Goal: Task Accomplishment & Management: Manage account settings

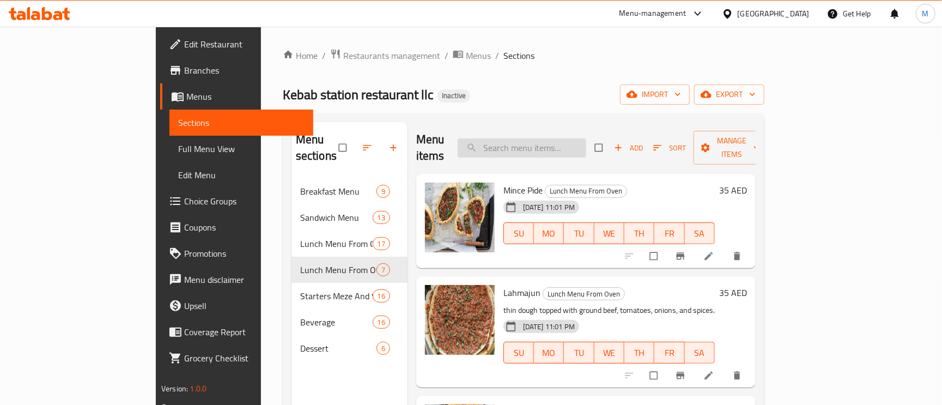
click at [534, 145] on input "search" at bounding box center [522, 147] width 129 height 19
paste input "Sujuk Skewer with [PERSON_NAME] and Fries"
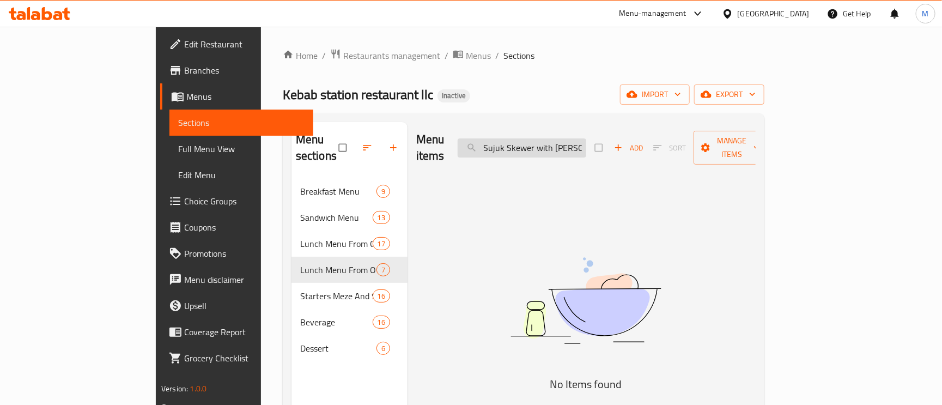
click at [586, 138] on input "Sujuk Skewer with [PERSON_NAME]" at bounding box center [522, 147] width 129 height 19
paste input "Toast with Mozzarella Cheese"
type input "Toast with Mozzarella Cheese"
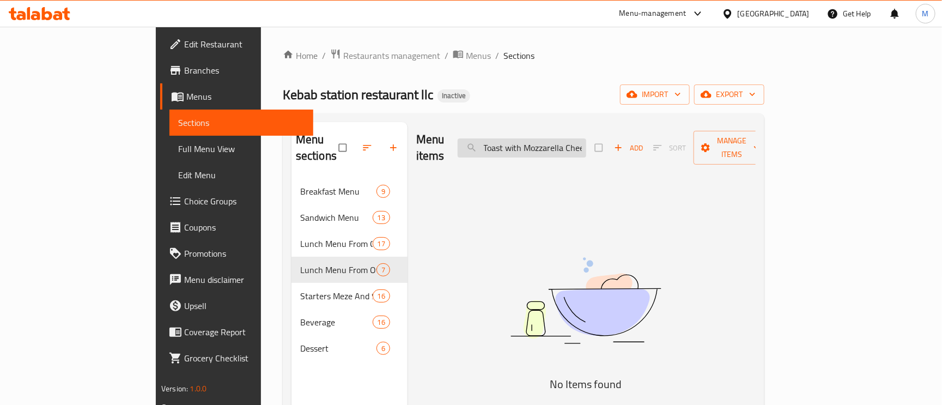
scroll to position [0, 10]
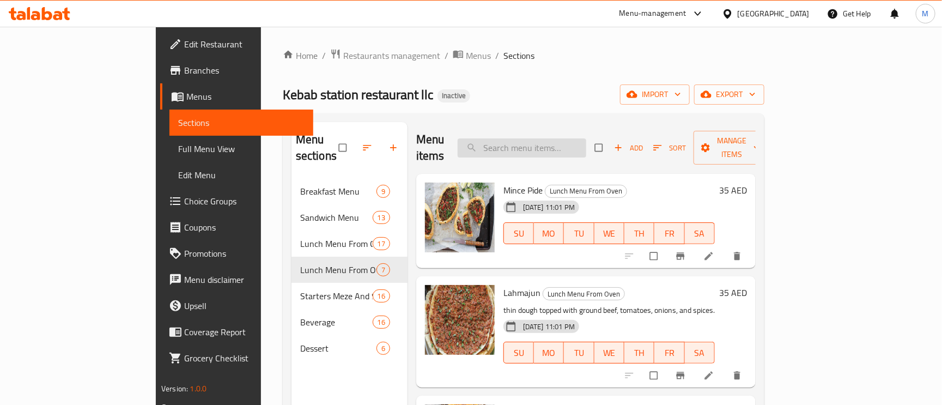
click at [581, 149] on input "search" at bounding box center [522, 147] width 129 height 19
paste input "Toast with Mozzarella Cheese"
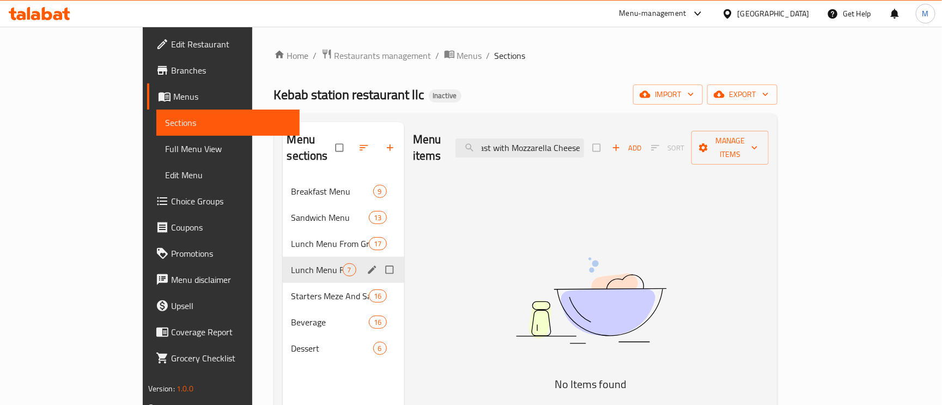
type input "Toast with Mozzarella Cheese"
click at [292, 263] on span "Lunch Menu From Oven" at bounding box center [317, 269] width 51 height 13
click at [283, 257] on div "Lunch Menu From Oven 7" at bounding box center [344, 270] width 122 height 26
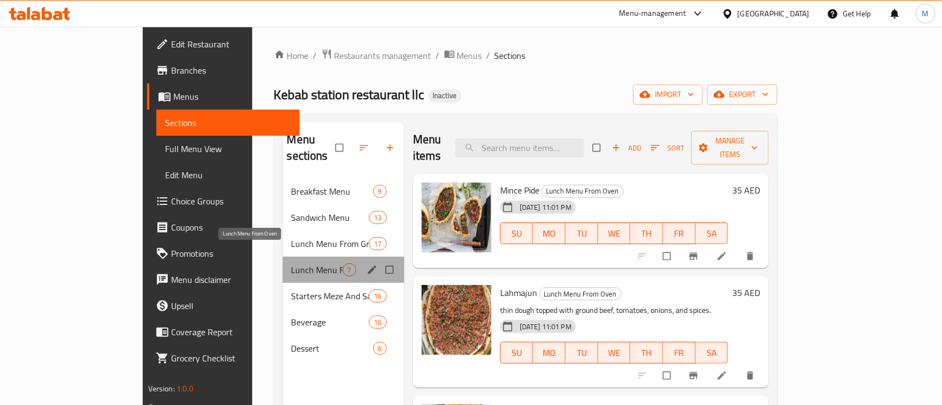
click at [292, 263] on span "Lunch Menu From Oven" at bounding box center [317, 269] width 51 height 13
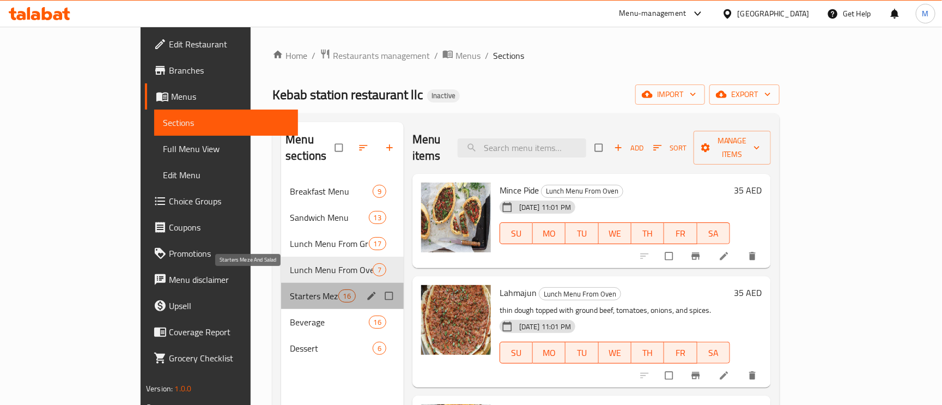
click at [290, 289] on span "Starters Meze And Salad" at bounding box center [314, 295] width 48 height 13
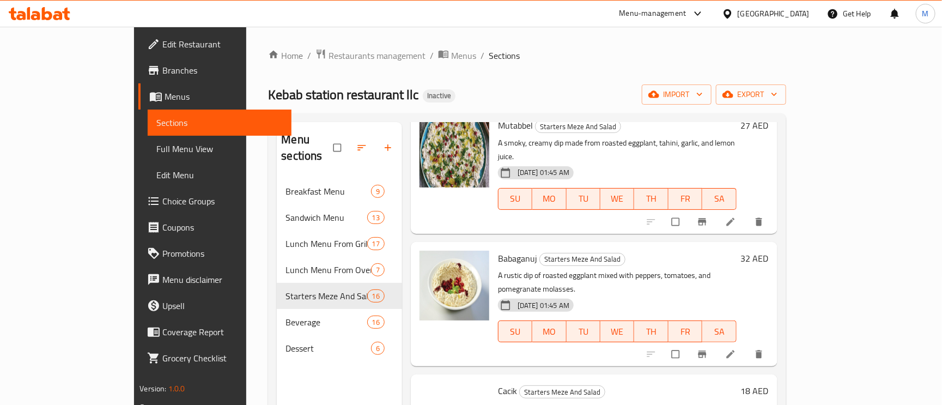
scroll to position [245, 0]
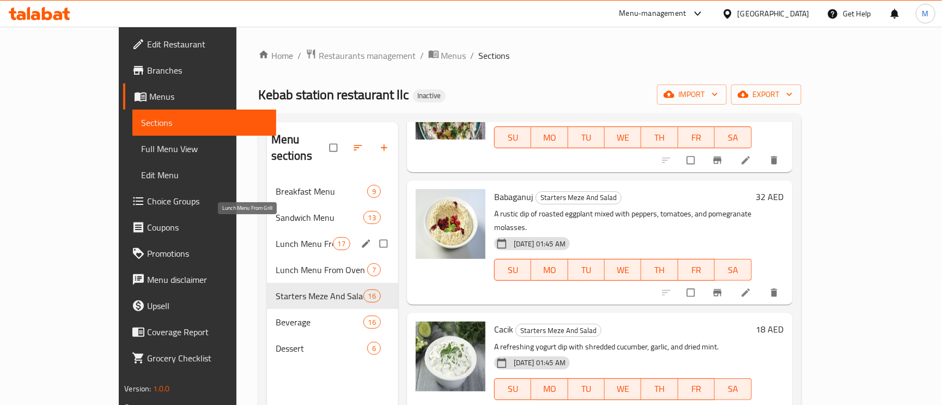
click at [276, 237] on span "Lunch Menu From Grill" at bounding box center [304, 243] width 57 height 13
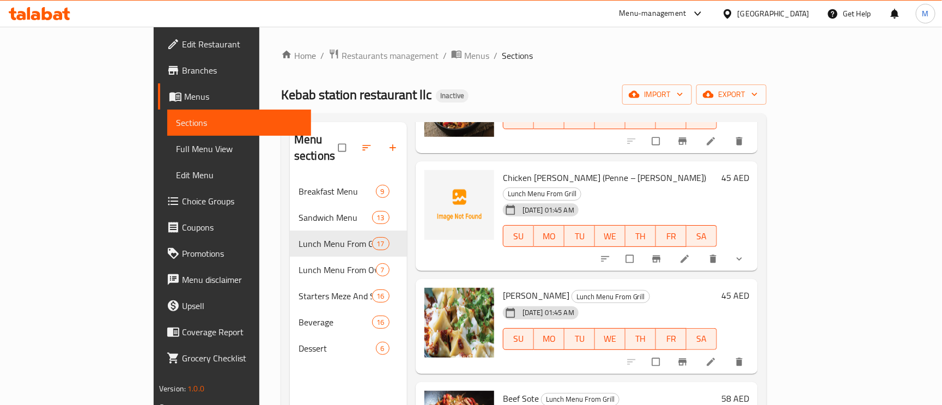
scroll to position [1368, 0]
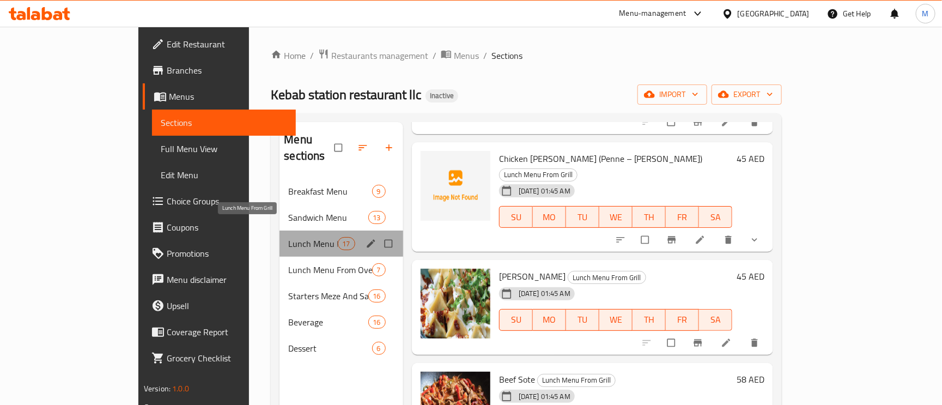
click at [288, 237] on span "Lunch Menu From Grill" at bounding box center [312, 243] width 49 height 13
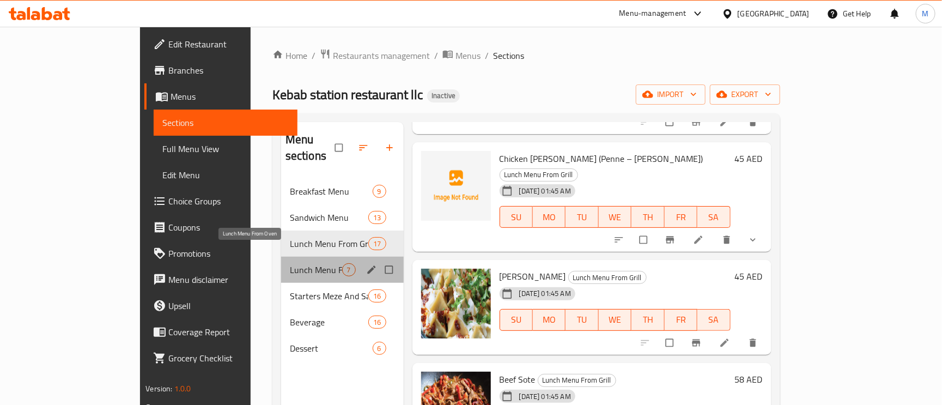
click at [290, 263] on span "Lunch Menu From Oven" at bounding box center [316, 269] width 52 height 13
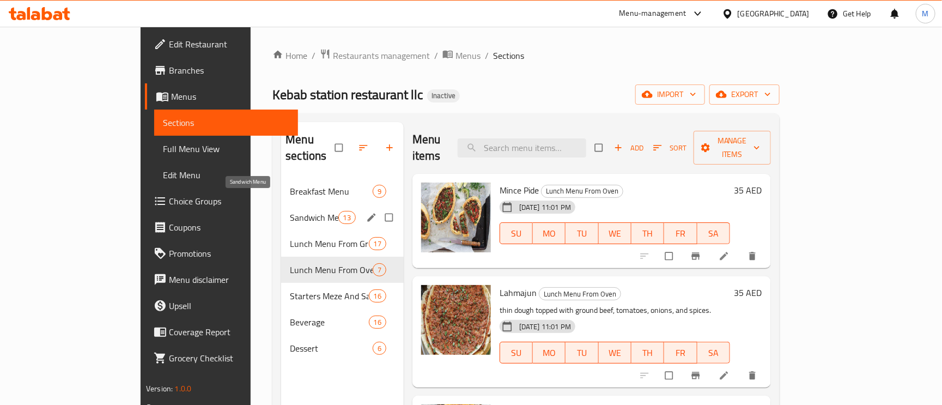
click at [290, 211] on span "Sandwich Menu" at bounding box center [314, 217] width 48 height 13
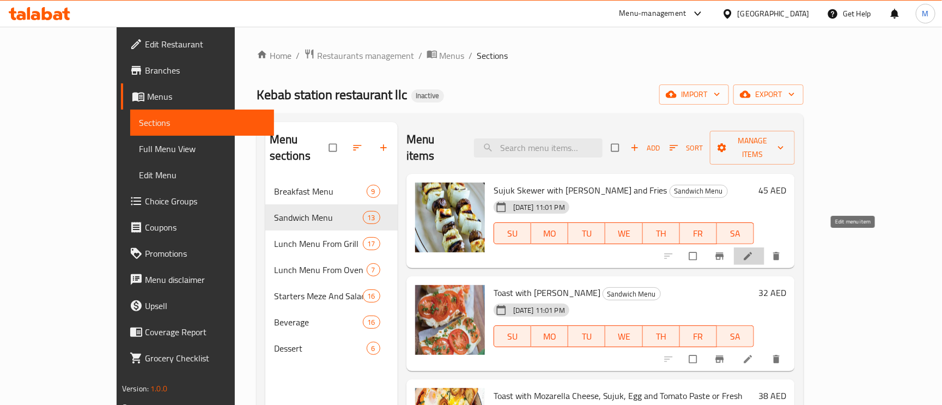
click at [754, 251] on icon at bounding box center [748, 256] width 11 height 11
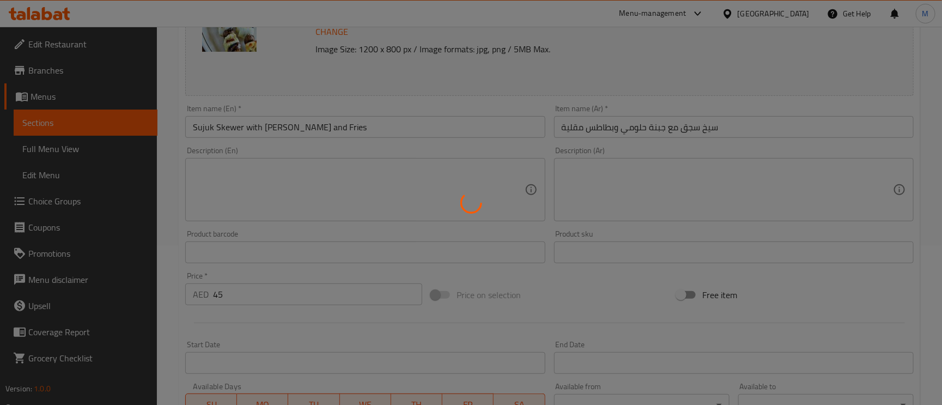
scroll to position [163, 0]
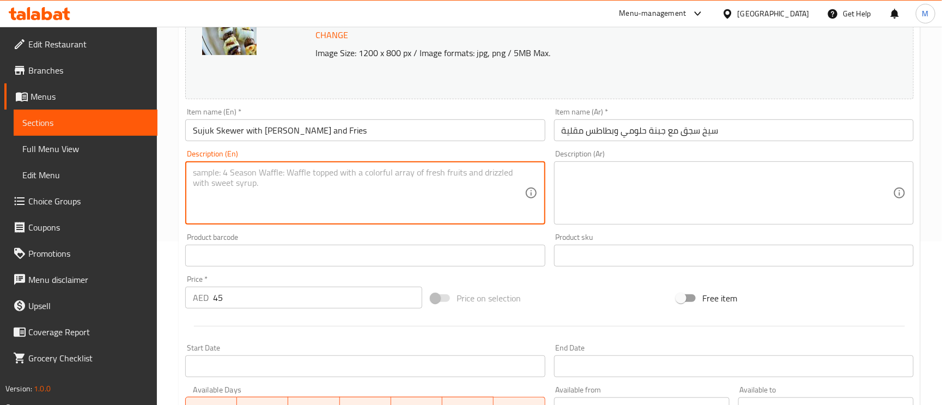
click at [355, 183] on textarea at bounding box center [358, 193] width 331 height 52
paste textarea "Grilled spicy beef sujuk skewers served with halloumi cheese and crispy fries"
type textarea "Grilled spicy beef sujuk skewers served with halloumi cheese and crispy fries"
click at [704, 161] on div "Description (Ar) Description (Ar)" at bounding box center [734, 187] width 360 height 75
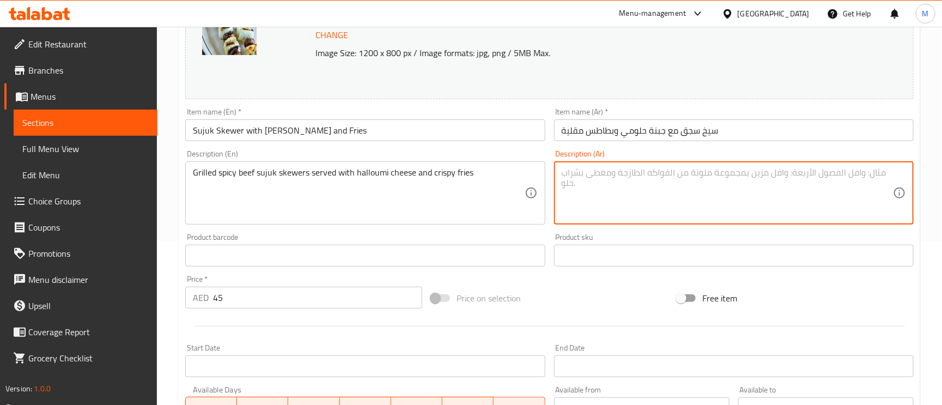
paste textarea "أسياخ سجق لحم بقري مشوي حار تقدم مع جبنة حلومي وبطاطس مقلية مقرمشة"
type textarea "أسياخ سجق لحم بقري مشوي حار تقدم مع جبنة حلومي وبطاطس مقلية مقرمشة"
click at [761, 131] on input "سيخ سجق مع جبنة حلومي وبطاطس مقلية" at bounding box center [734, 130] width 360 height 22
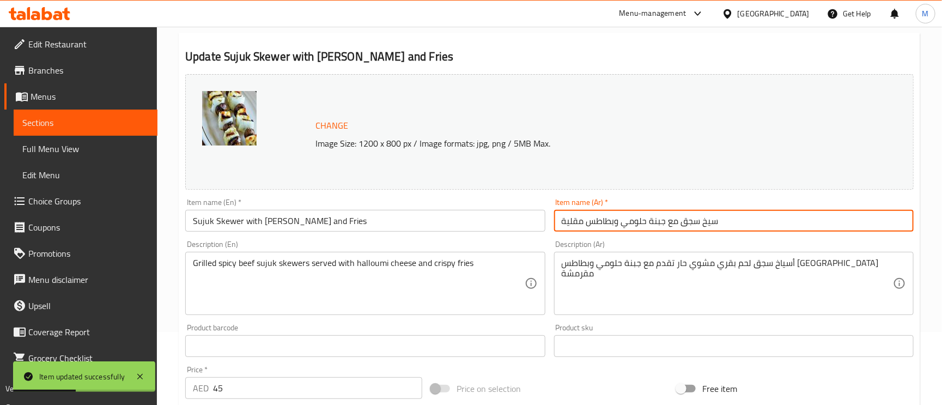
scroll to position [0, 0]
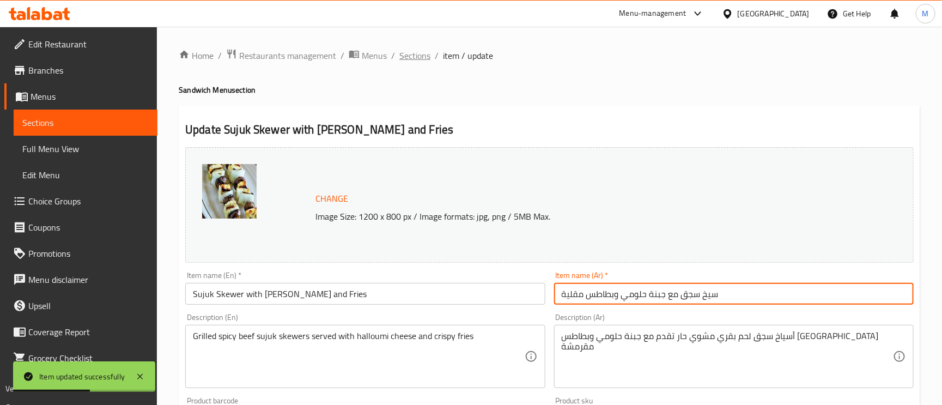
click at [421, 51] on span "Sections" at bounding box center [414, 55] width 31 height 13
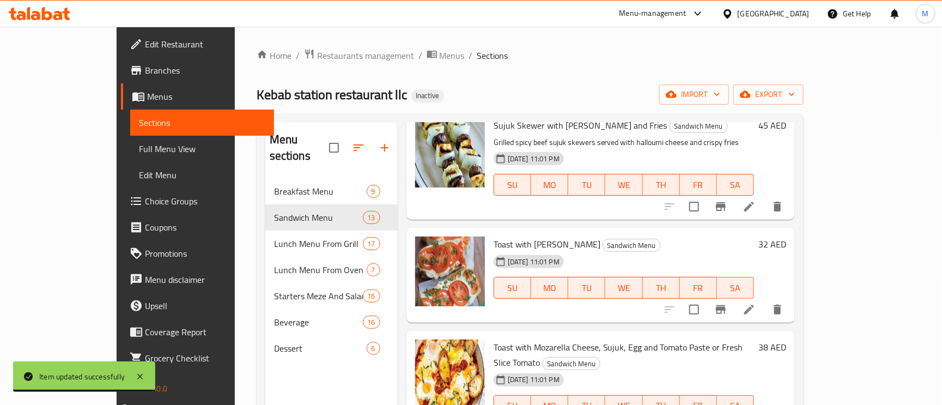
scroll to position [163, 0]
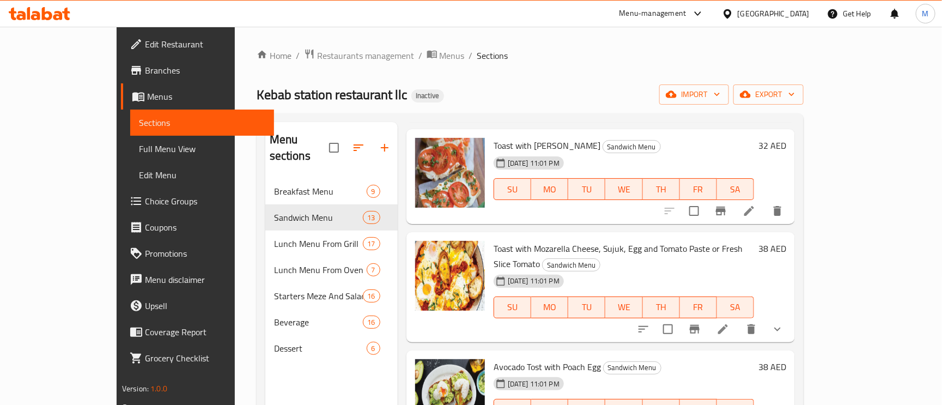
click at [756, 204] on icon at bounding box center [749, 210] width 13 height 13
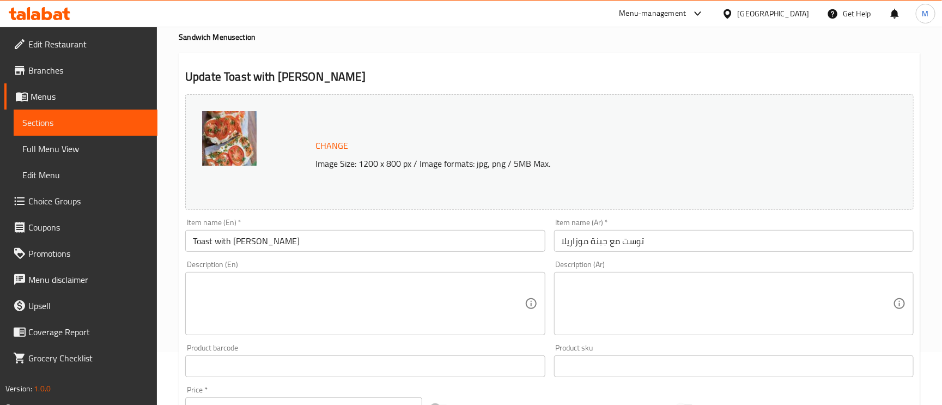
scroll to position [82, 0]
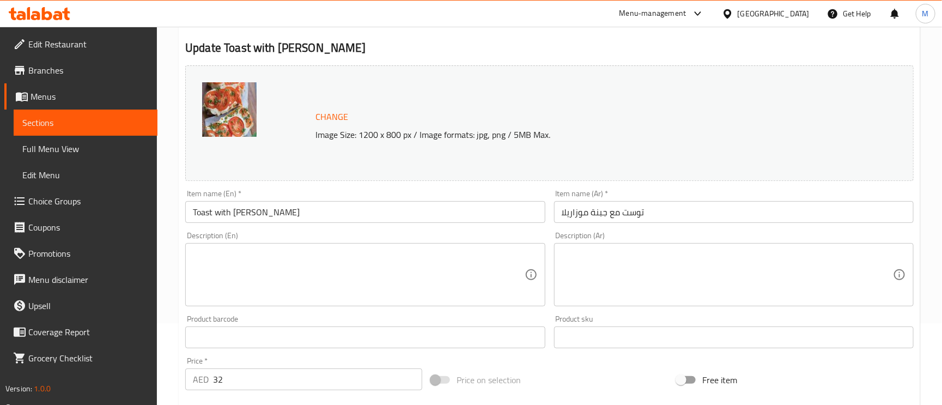
click at [315, 316] on div "Product barcode Product barcode" at bounding box center [365, 331] width 360 height 33
paste textarea "Toasted bread layered with melted mozzarella cheese"
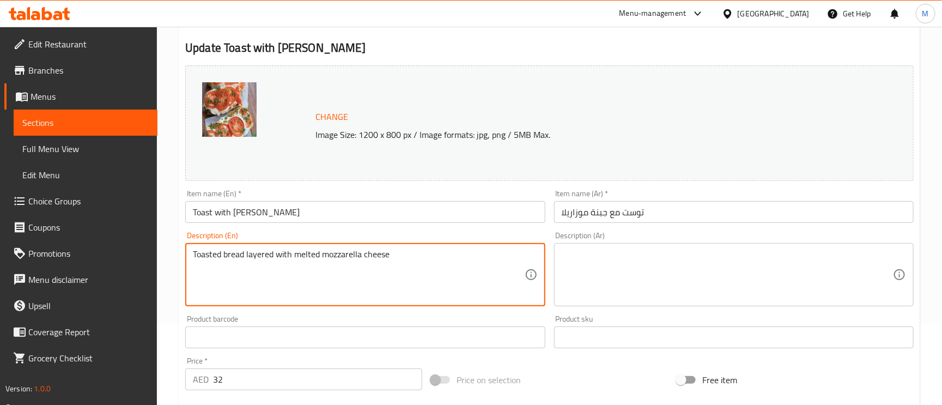
type textarea "Toasted bread layered with melted mozzarella cheese"
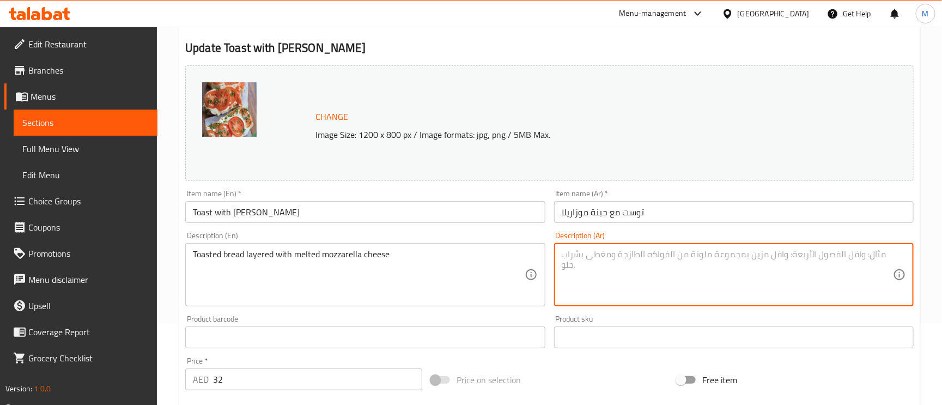
click at [697, 267] on textarea at bounding box center [727, 275] width 331 height 52
paste textarea "خبز محمص مغطى بجبنة موزاريلا ذائبة"
click at [627, 254] on textarea "خبز محمص مغطى بجبنة موزاريلا ذائبة" at bounding box center [727, 275] width 331 height 52
type textarea "خبز محمص مغطى طبقات مع جبنة موزاريلا ذائبة"
click at [663, 218] on input "توست مع جبنة موزاريلا" at bounding box center [734, 212] width 360 height 22
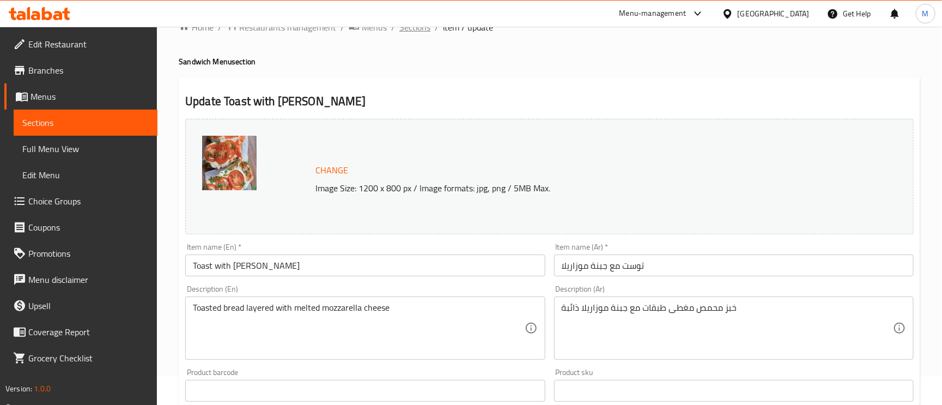
scroll to position [0, 0]
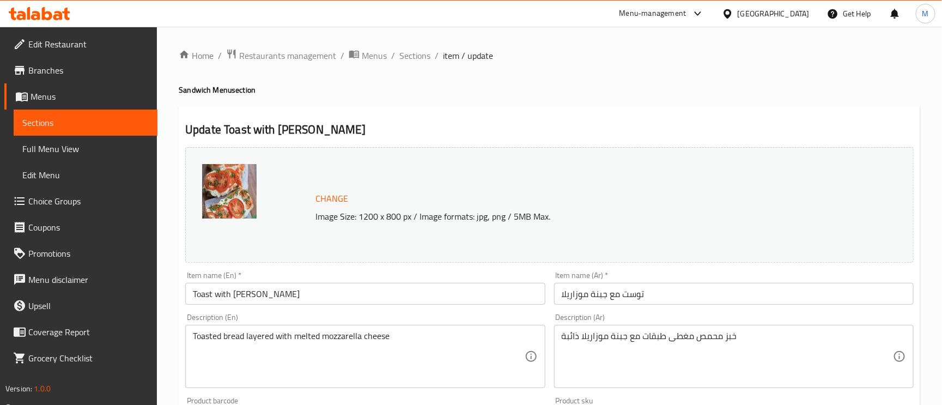
click at [420, 45] on div "Home / Restaurants management / Menus / Sections / item / update Sandwich Menu …" at bounding box center [549, 406] width 785 height 759
click at [421, 53] on span "Sections" at bounding box center [414, 55] width 31 height 13
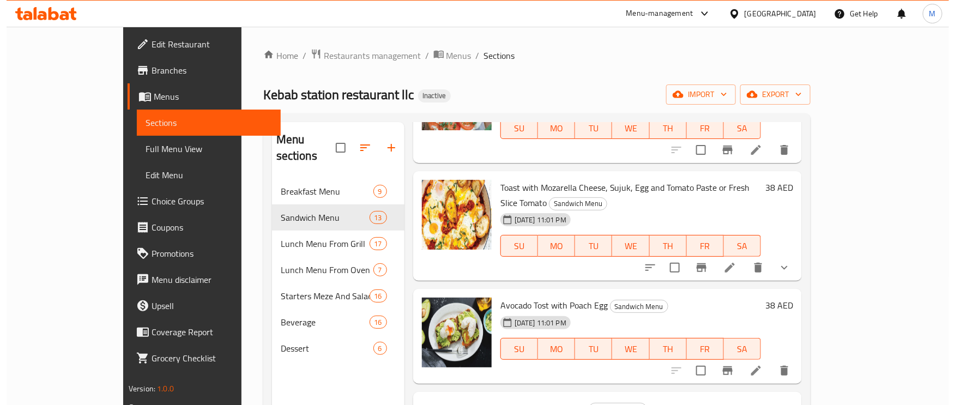
scroll to position [245, 0]
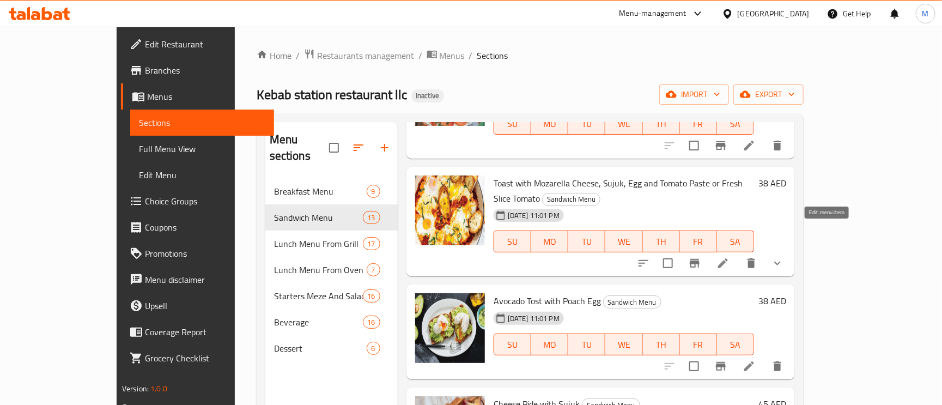
click at [730, 257] on icon at bounding box center [722, 263] width 13 height 13
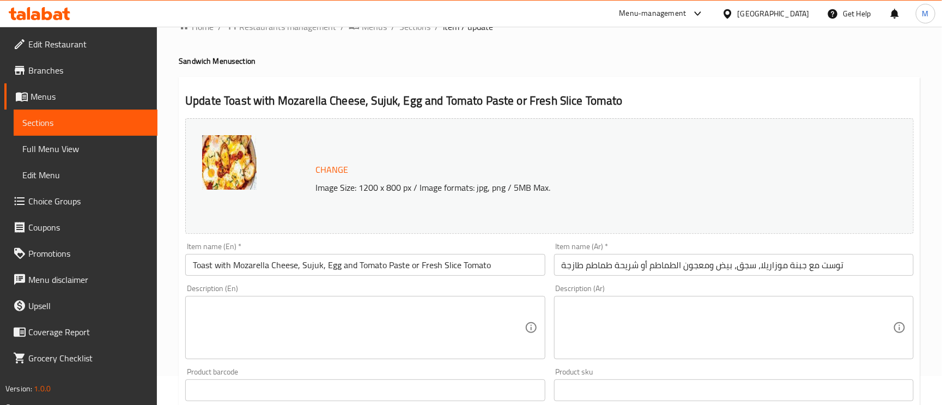
scroll to position [82, 0]
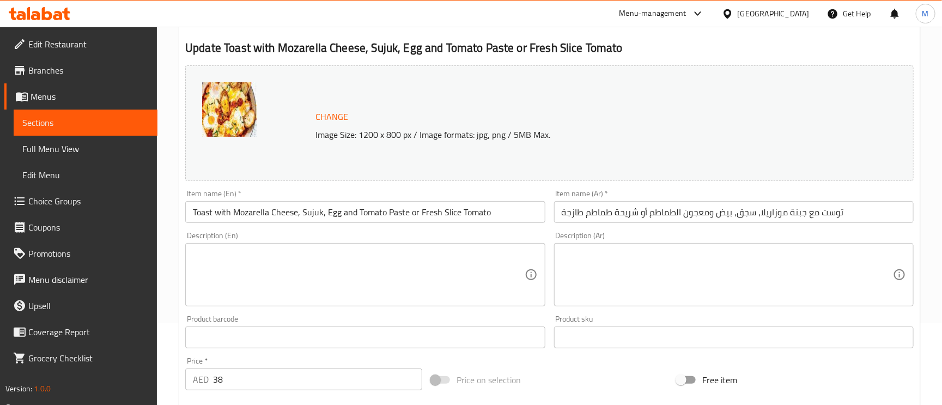
click at [318, 258] on textarea at bounding box center [358, 275] width 331 height 52
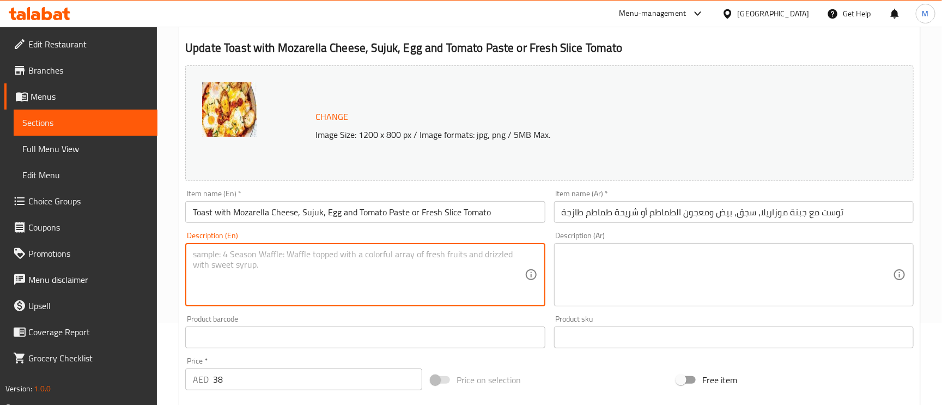
paste textarea "Hearty toast with mozzarella, sujuk slices, fried egg and tomato paste or fresh…"
type textarea "Hearty toast with mozzarella, sujuk slices, fried egg and tomato paste or fresh…"
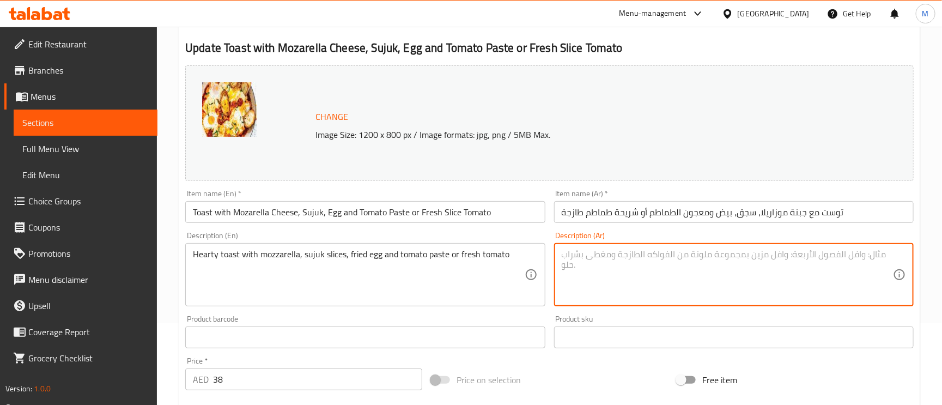
click at [660, 277] on textarea at bounding box center [727, 275] width 331 height 52
paste textarea "خبز محمص شهي مع جبنة الموزاريلا وشرائح السجق والبيض المقلي ومعجون الطماطم أو ال…"
click at [840, 209] on input "توست مع جبنة موزاريلا، سجق، بيض ومعجون الطماطم أو شريحة طماطم طازجة" at bounding box center [734, 212] width 360 height 22
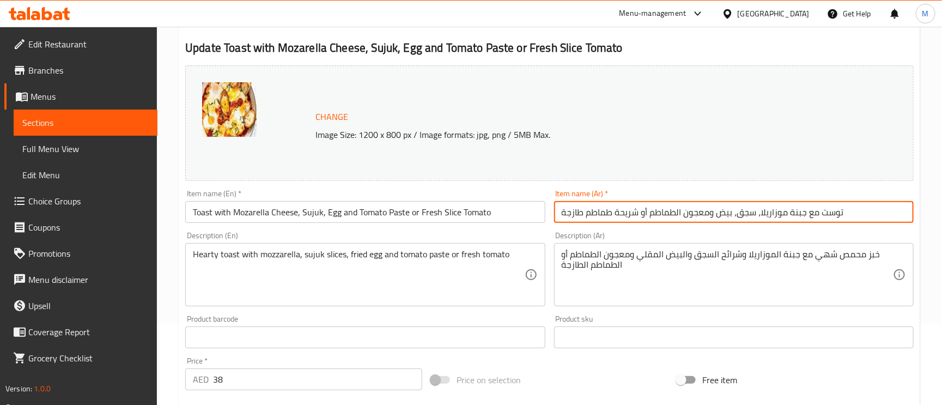
drag, startPoint x: 840, startPoint y: 209, endPoint x: 841, endPoint y: 215, distance: 6.7
click at [840, 208] on input "توست مع جبنة موزاريلا، سجق، بيض ومعجون الطماطم أو شريحة طماطم طازجة" at bounding box center [734, 212] width 360 height 22
click at [827, 210] on input "توست مع جبنة موزاريلا، سجق، بيض ومعجون الطماطم أو شريحة طماطم طازجة" at bounding box center [734, 212] width 360 height 22
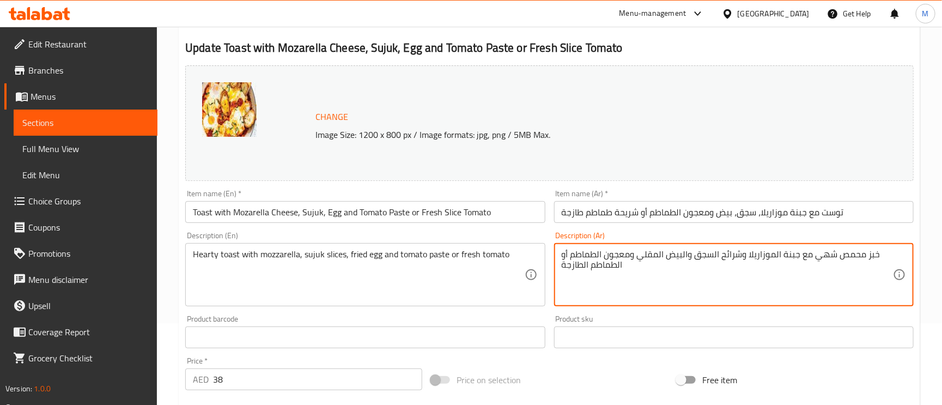
drag, startPoint x: 830, startPoint y: 255, endPoint x: 860, endPoint y: 260, distance: 30.4
click at [869, 260] on textarea "خبز محمص شهي مع جبنة الموزاريلا وشرائح السجق والبيض المقلي ومعجون الطماطم أو ال…" at bounding box center [727, 275] width 331 height 52
drag, startPoint x: 859, startPoint y: 256, endPoint x: 878, endPoint y: 253, distance: 19.3
click at [878, 253] on textarea "خبز محمص شهي مع جبنة الموزاريلا وشرائح السجق والبيض المقلي ومعجون الطماطم أو ال…" at bounding box center [727, 275] width 331 height 52
paste textarea "وست"
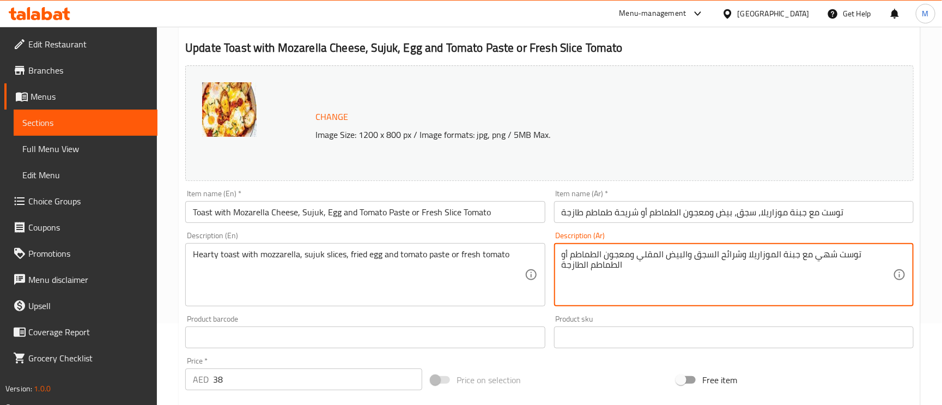
click at [820, 256] on textarea "توست شهي مع جبنة الموزاريلا وشرائح السجق والبيض المقلي ومعجون الطماطم أو الطماط…" at bounding box center [727, 275] width 331 height 52
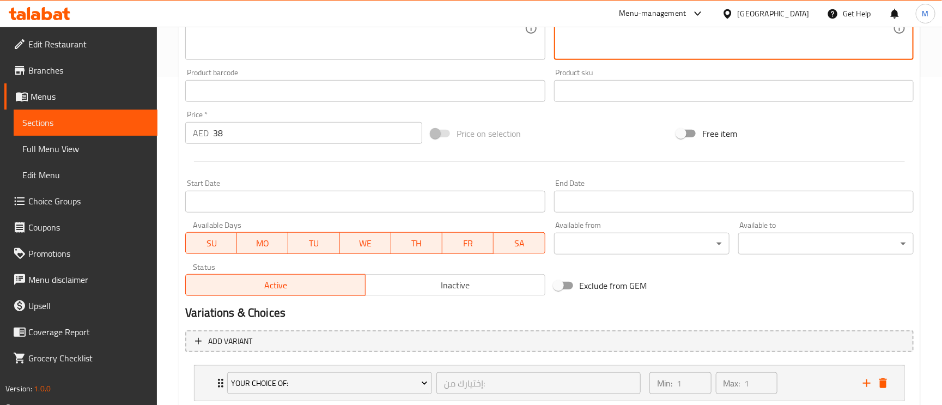
scroll to position [399, 0]
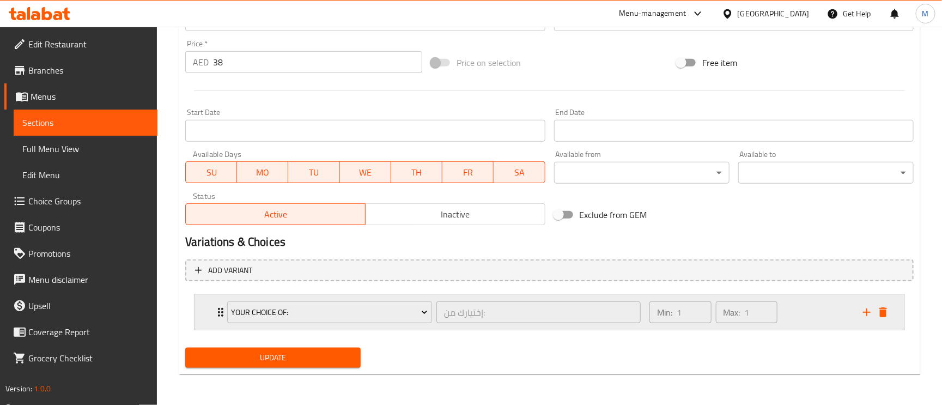
click at [215, 309] on icon "Expand" at bounding box center [220, 312] width 13 height 13
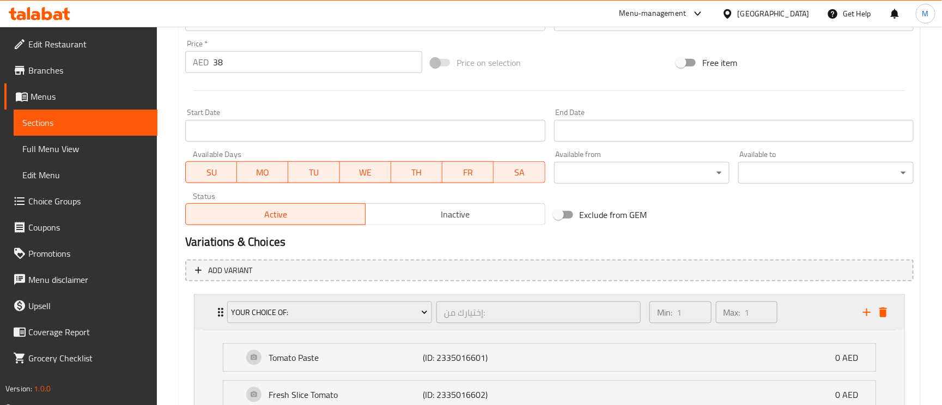
click at [215, 308] on icon "Expand" at bounding box center [220, 312] width 13 height 13
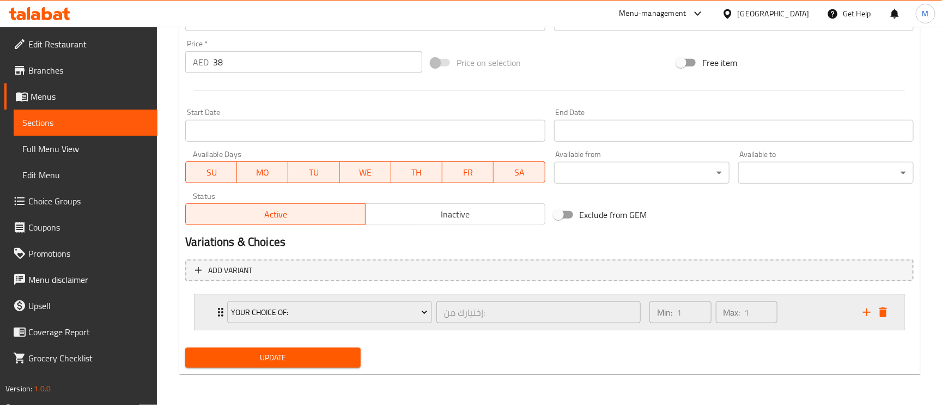
click at [214, 309] on icon "Expand" at bounding box center [220, 312] width 13 height 13
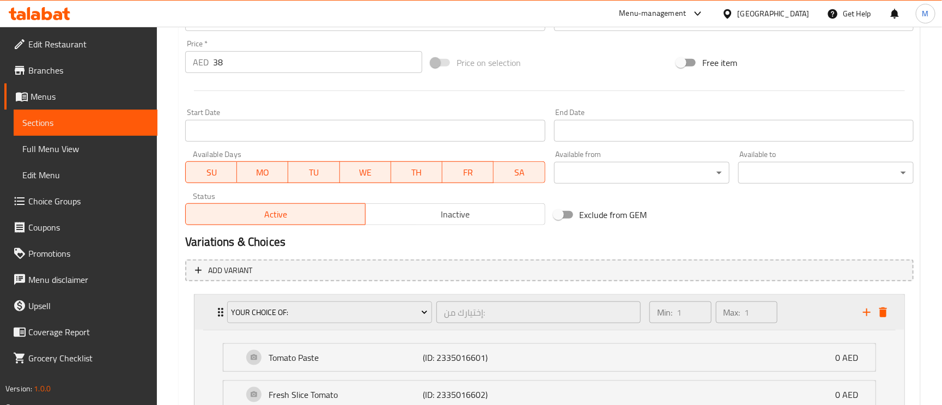
click at [214, 309] on icon "Expand" at bounding box center [220, 312] width 13 height 13
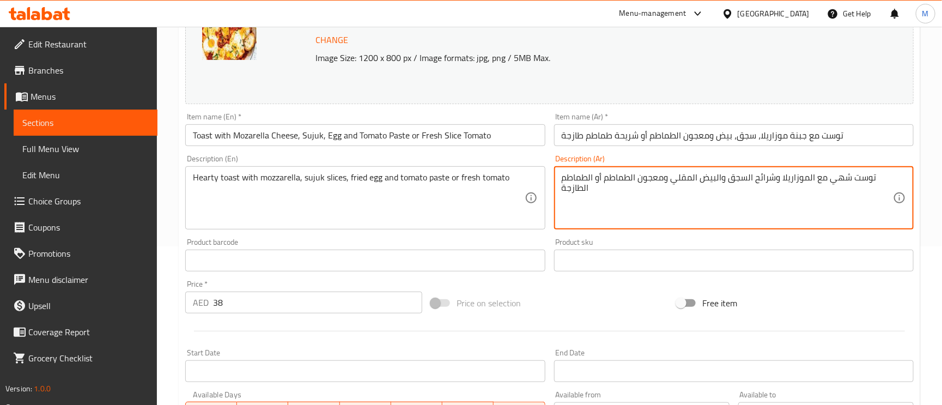
scroll to position [154, 0]
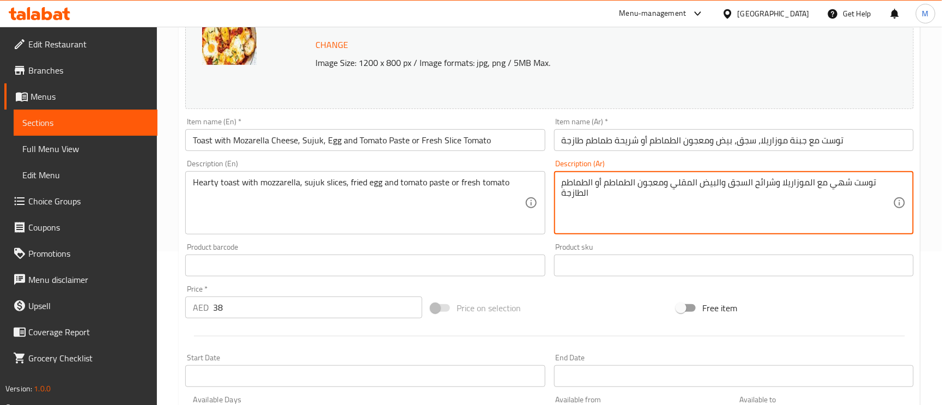
type textarea "توست شهي مع الموزاريلا وشرائح السجق والبيض المقلي ومعجون الطماطم أو الطماطم الط…"
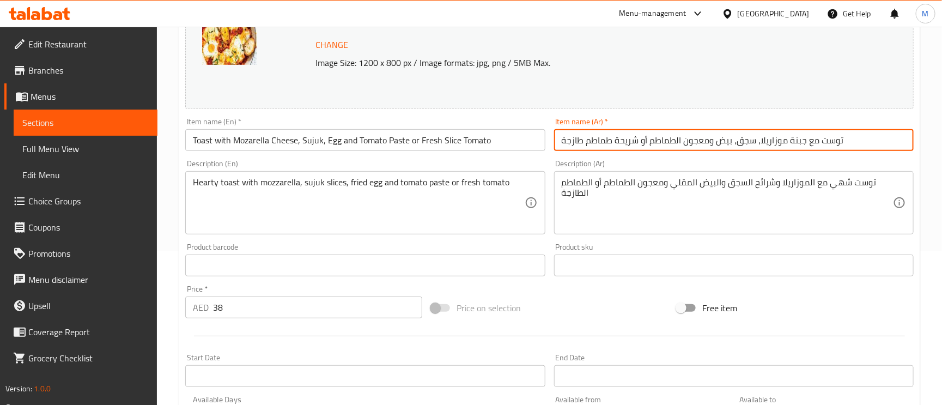
click at [867, 135] on input "توست مع جبنة موزاريلا، سجق، بيض ومعجون الطماطم أو شريحة طماطم طازجة" at bounding box center [734, 140] width 360 height 22
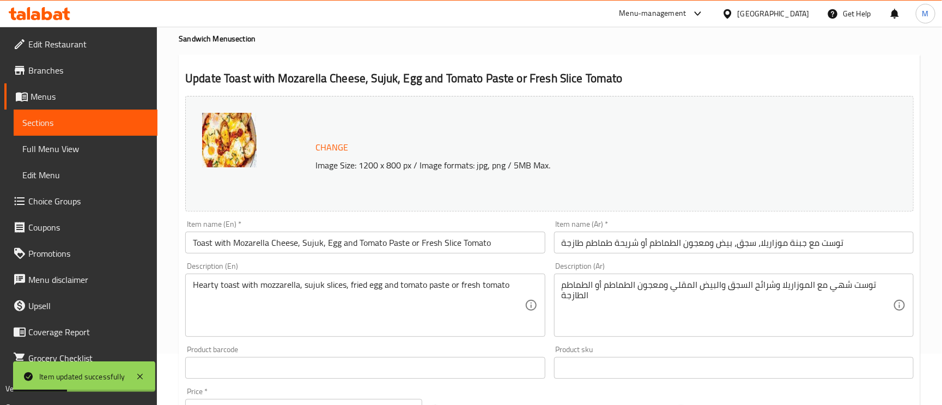
scroll to position [0, 0]
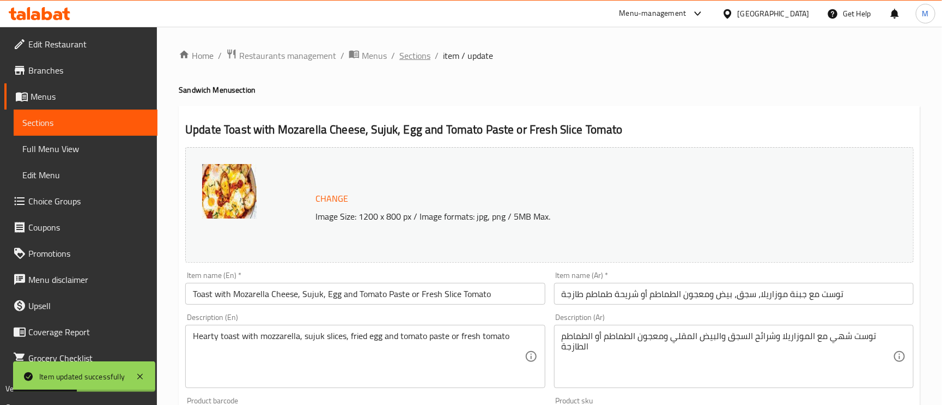
click at [425, 60] on span "Sections" at bounding box center [414, 55] width 31 height 13
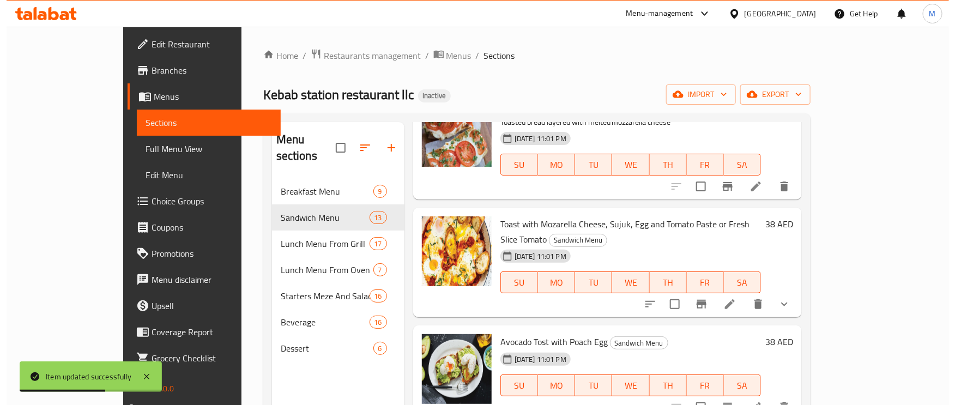
scroll to position [245, 0]
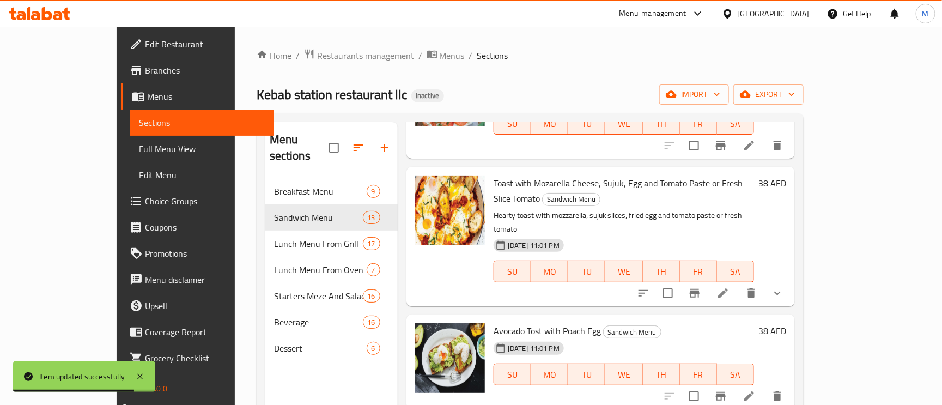
click at [764, 386] on li at bounding box center [749, 396] width 31 height 20
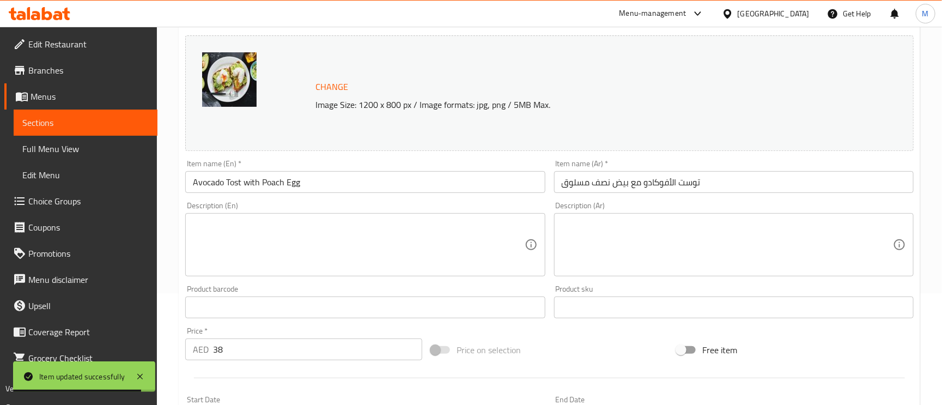
scroll to position [163, 0]
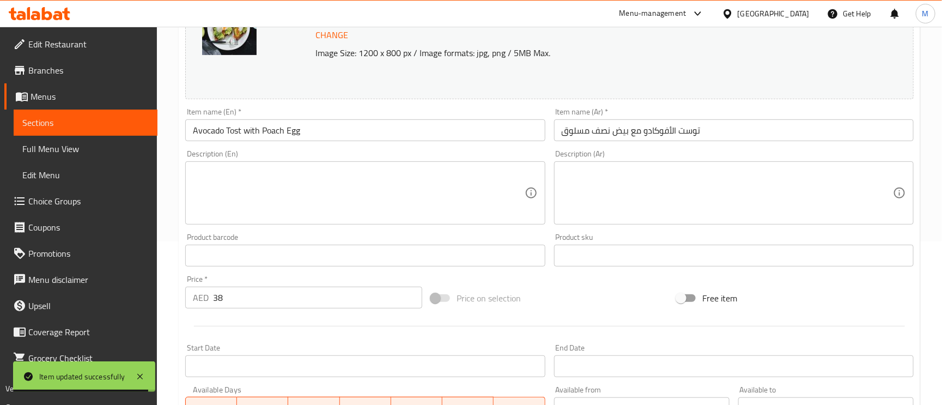
click at [361, 231] on div "Product barcode Product barcode" at bounding box center [365, 250] width 368 height 42
click at [351, 198] on textarea at bounding box center [358, 193] width 331 height 52
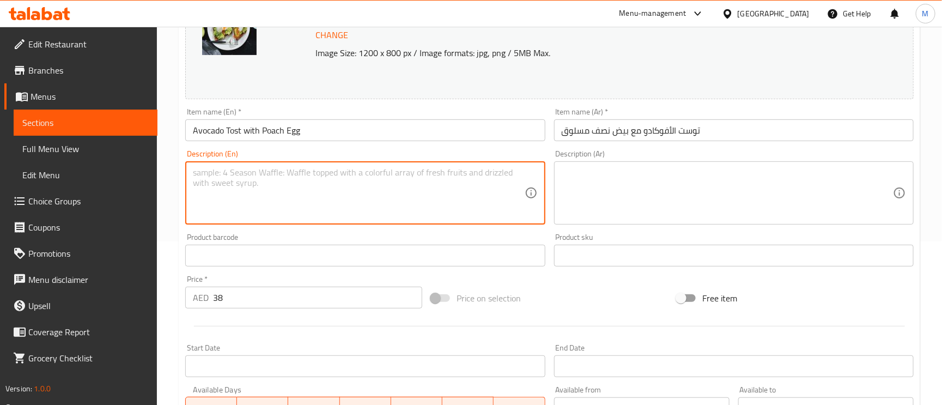
paste textarea "Creamy avocado spread on toast topped with a poached egg"
type textarea "Creamy avocado spread on toast topped with a poached egg"
click at [711, 215] on textarea at bounding box center [727, 193] width 331 height 52
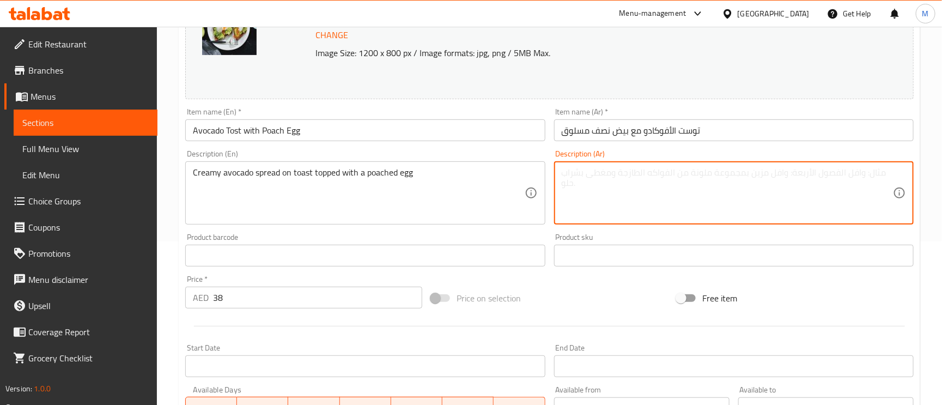
click at [763, 176] on textarea at bounding box center [727, 193] width 331 height 52
paste textarea "كريمة الأفوكادو على الخبز المحمص مع بيضة مسلوقة"
click at [750, 172] on textarea "كريمة الأفوكادو على الخبز المحمص مع بيضة مسلوقة" at bounding box center [727, 193] width 331 height 52
click at [699, 171] on textarea "الأفوكادو على الخبز المحمص مع بيضة مسلوقة" at bounding box center [727, 193] width 331 height 52
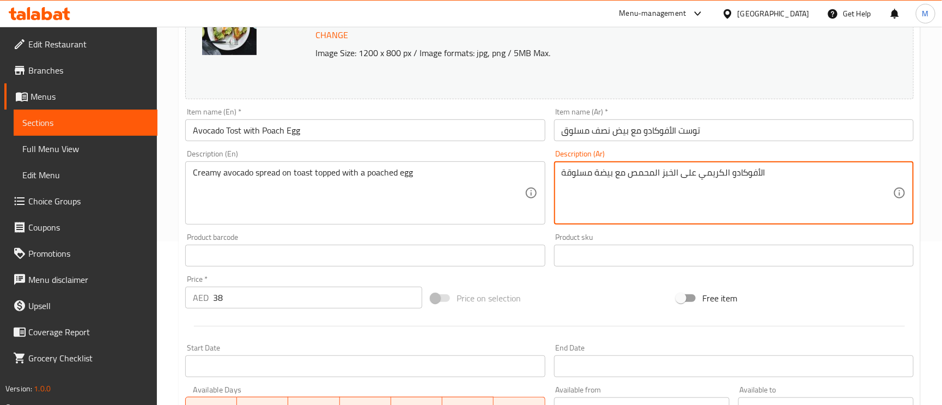
click at [722, 175] on textarea "الأفوكادو الكريمي على الخبز المحمص مع بيضة مسلوقة" at bounding box center [727, 193] width 331 height 52
click at [752, 171] on textarea "الأفوكادو كريمي على الخبز المحمص مع بيضة مسلوقة" at bounding box center [727, 193] width 331 height 52
click at [754, 173] on textarea "الأفوكادو كريمي على الخبز المحمص مع بيضة مسلوقة" at bounding box center [727, 193] width 331 height 52
click at [694, 171] on textarea "أفوكادو كريمي على الخبز المحمص مع بيضة مسلوقة" at bounding box center [727, 193] width 331 height 52
click at [696, 134] on input "توست الأفوكادو مع بيض نصف مسلوق" at bounding box center [734, 130] width 360 height 22
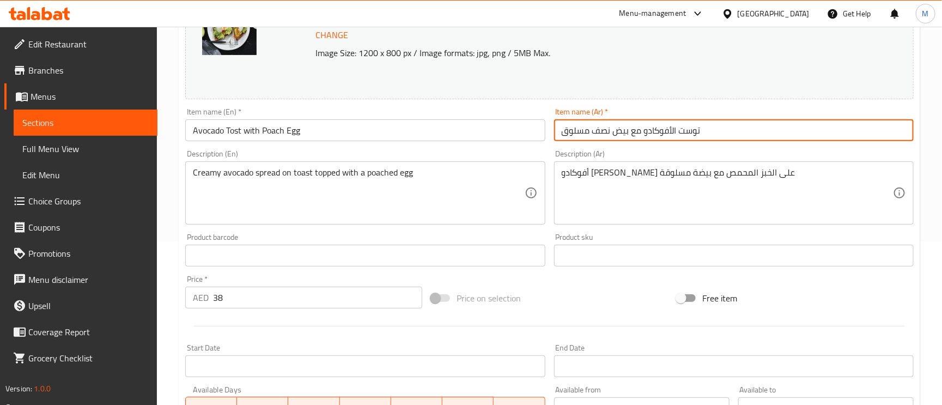
click at [696, 134] on input "توست الأفوكادو مع بيض نصف مسلوق" at bounding box center [734, 130] width 360 height 22
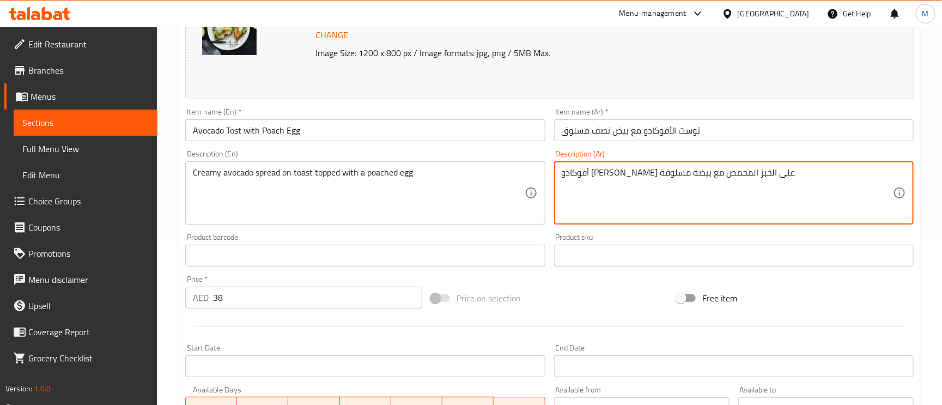
drag, startPoint x: 679, startPoint y: 172, endPoint x: 628, endPoint y: 173, distance: 51.2
paste textarea "وست"
click at [620, 171] on textarea "أفوكادو كريمي سبريد على توست مع بيضة مسلوقة" at bounding box center [727, 193] width 331 height 52
click at [596, 175] on textarea "أفوكادو كريمي سبريد على توست مغطي ببيضة مسلوقة" at bounding box center [727, 193] width 331 height 52
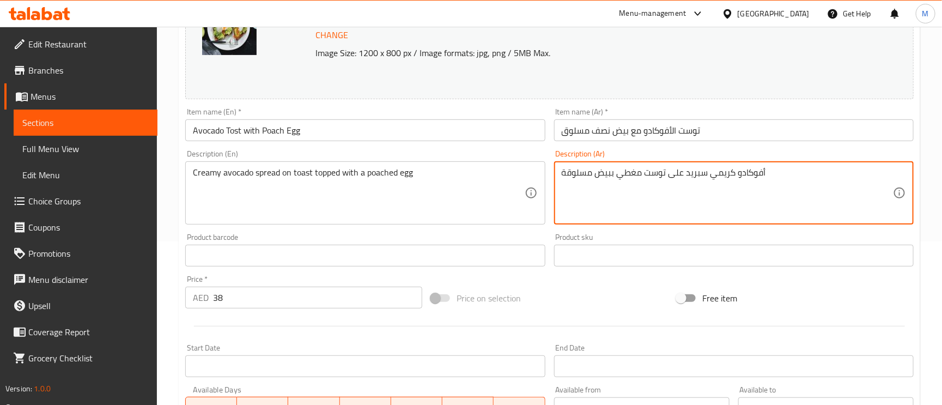
click at [596, 130] on input "توست الأفوكادو مع بيض نصف مسلوق" at bounding box center [734, 130] width 360 height 22
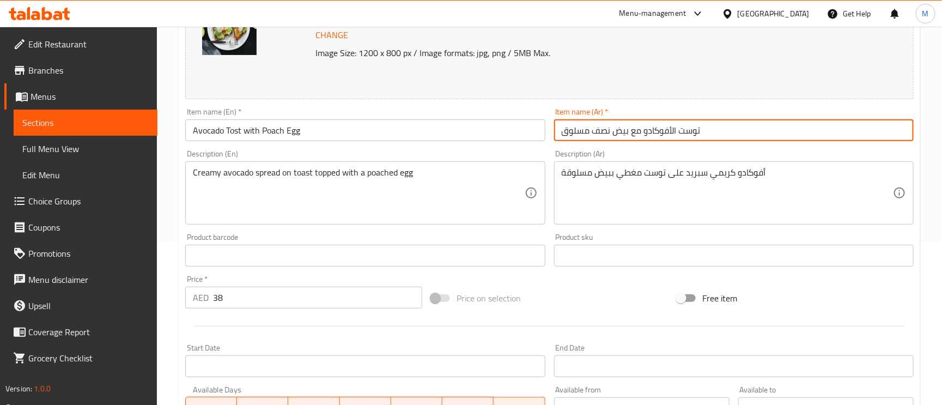
drag, startPoint x: 596, startPoint y: 130, endPoint x: 584, endPoint y: 177, distance: 48.0
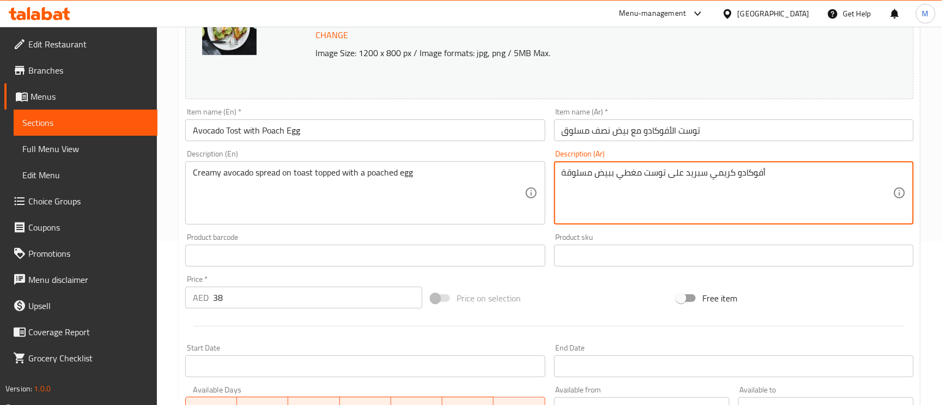
drag, startPoint x: 584, startPoint y: 177, endPoint x: 562, endPoint y: 131, distance: 50.5
click at [560, 129] on input "توست الأفوكادو مع بيض نصف مسلوق" at bounding box center [734, 130] width 360 height 22
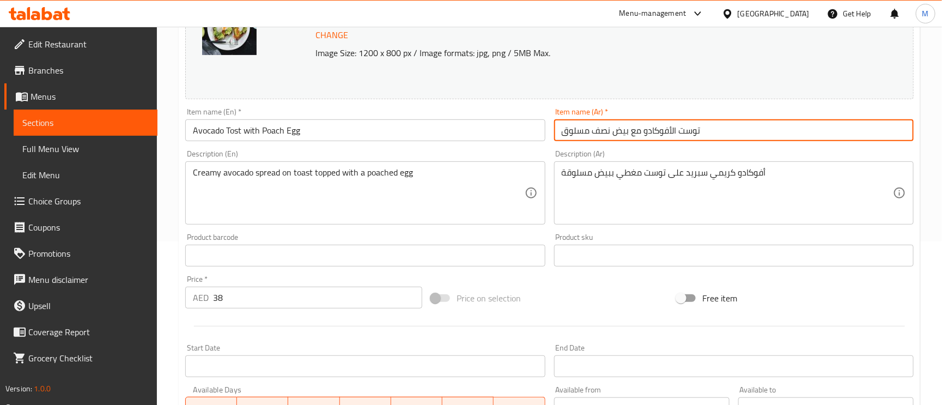
click at [603, 129] on input "توست الأفوكادو مع بيض نصف مسلوق" at bounding box center [734, 130] width 360 height 22
click at [599, 130] on input "توست الأفوكادو مع بيض نصف مسلوق" at bounding box center [734, 130] width 360 height 22
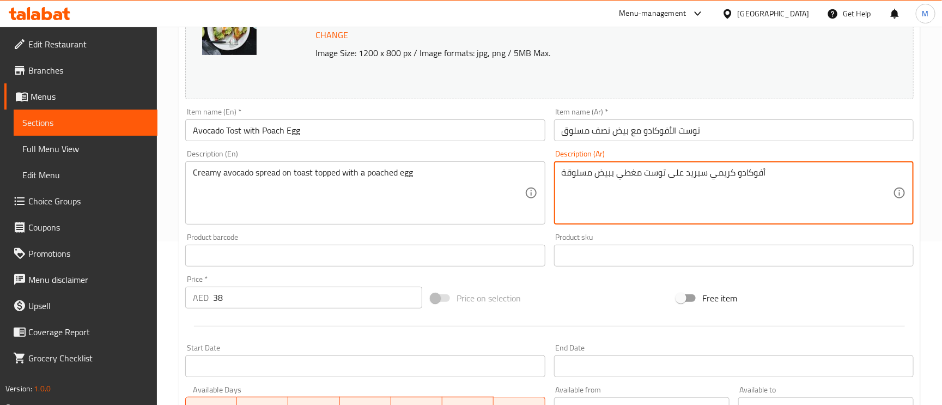
paste textarea "صف"
drag, startPoint x: 568, startPoint y: 176, endPoint x: 562, endPoint y: 173, distance: 6.1
click at [562, 173] on textarea "أفوكادو كريمي سبريد على توست مغطي ببيض نصف مسلوقة" at bounding box center [727, 193] width 331 height 52
type textarea "أفوكادو كريمي سبريد على توست مغطي ببيض نصف مسلوق"
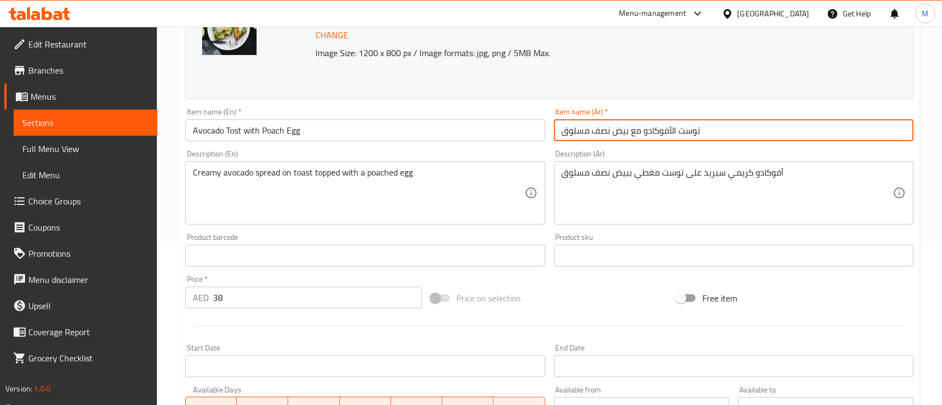
click at [819, 131] on input "توست الأفوكادو مع بيض نصف مسلوق" at bounding box center [734, 130] width 360 height 22
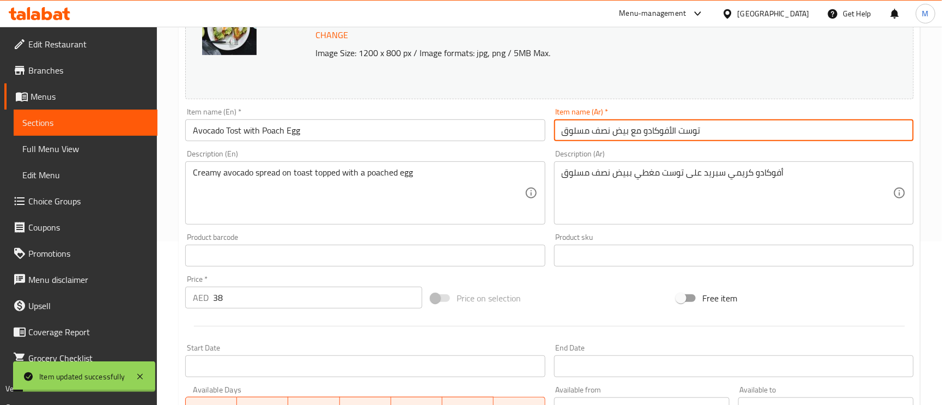
scroll to position [0, 0]
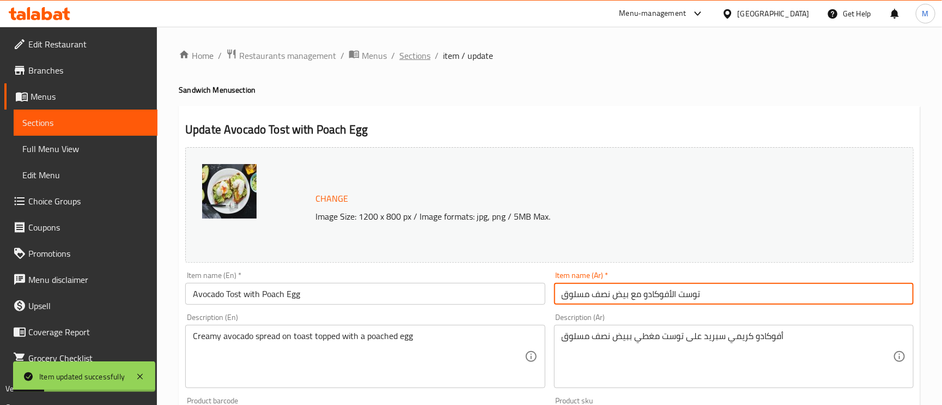
click at [420, 56] on span "Sections" at bounding box center [414, 55] width 31 height 13
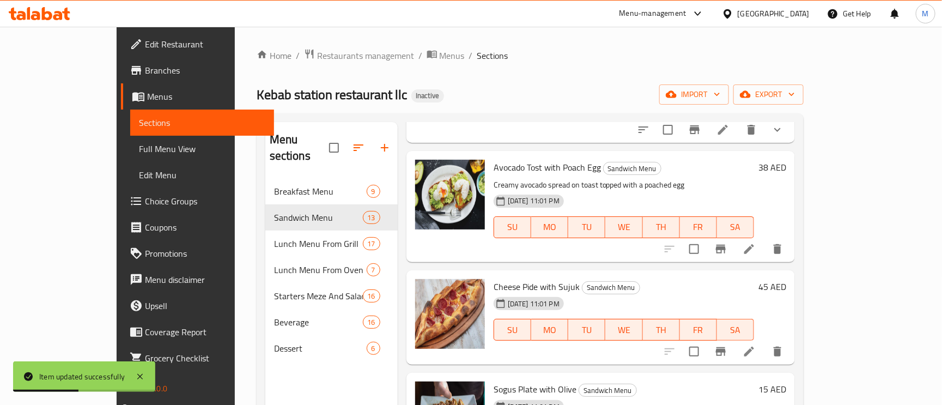
scroll to position [490, 0]
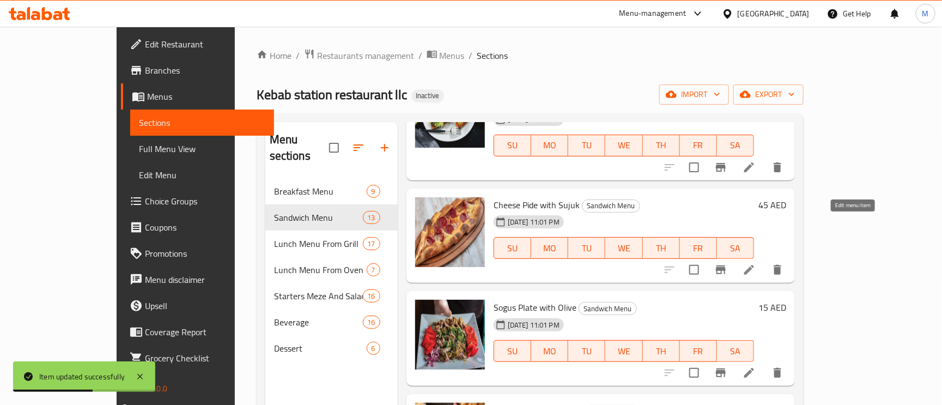
click at [754, 265] on icon at bounding box center [749, 270] width 10 height 10
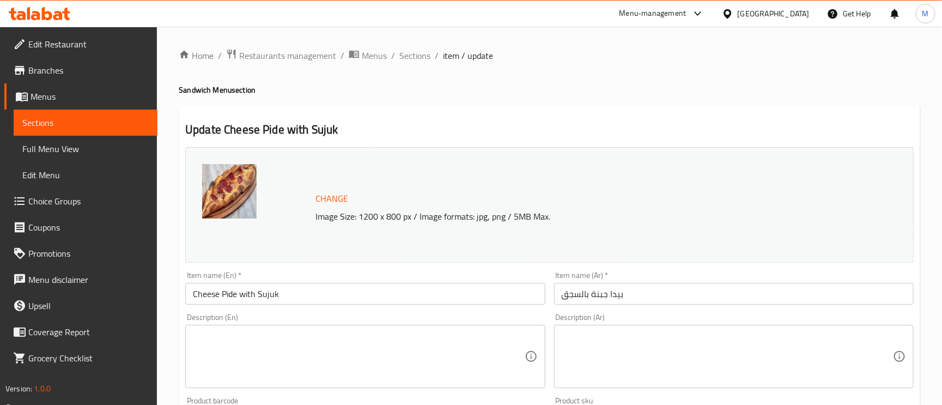
click at [409, 321] on div "Description (En) Description (En)" at bounding box center [365, 350] width 360 height 75
click at [400, 347] on textarea at bounding box center [358, 357] width 331 height 52
paste textarea "Traditional Turkish flatbread filled with cheese and sujuk"
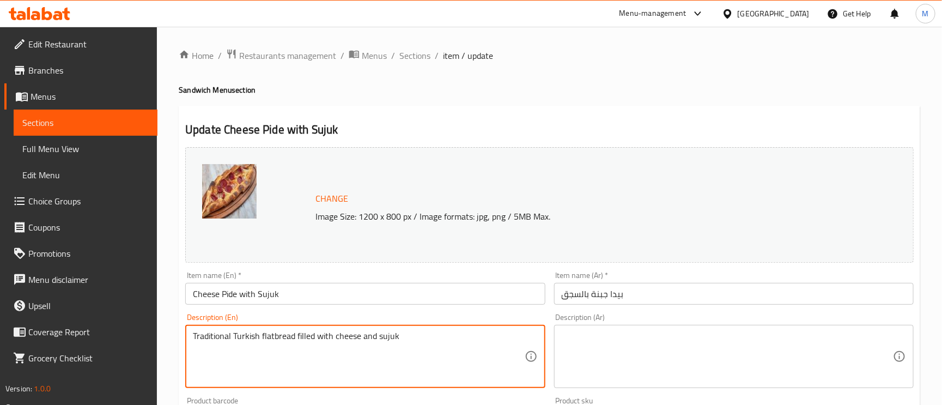
type textarea "Traditional Turkish flatbread filled with cheese and sujuk"
paste textarea "خبز مسطح تركي تقليدي محشو بالجبن والسجق"
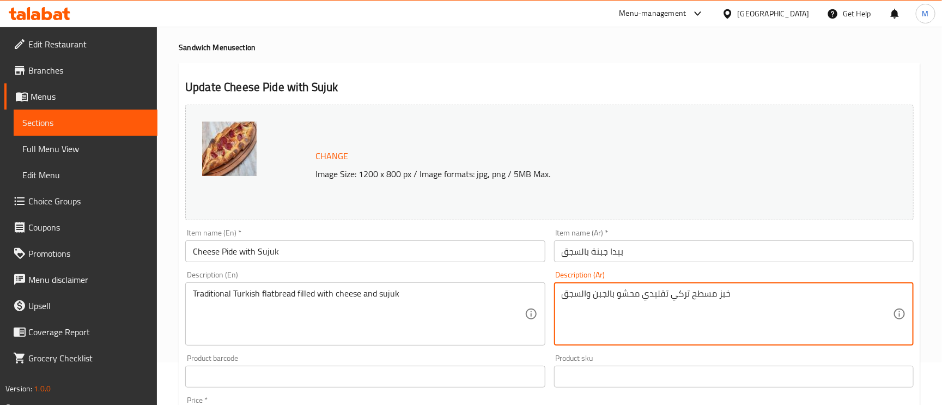
scroll to position [163, 0]
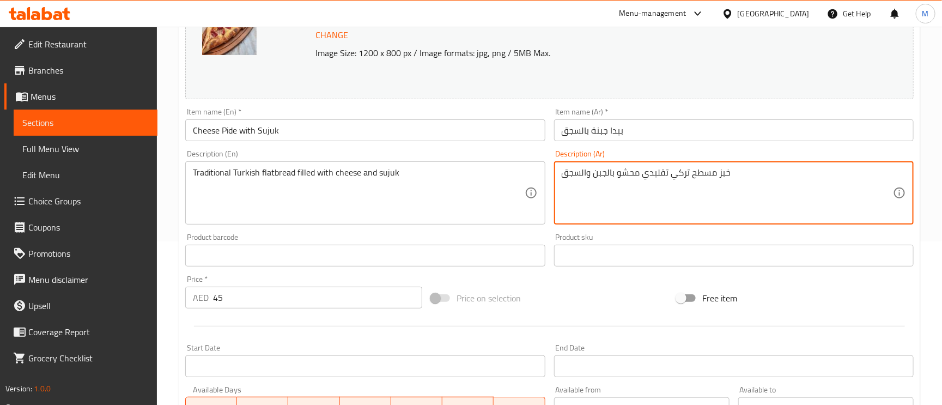
type textarea "خبز مسطح تركي تقليدي محشو بالجبن والسجق"
click at [666, 125] on input "بيدا جبنة بالسجق" at bounding box center [734, 130] width 360 height 22
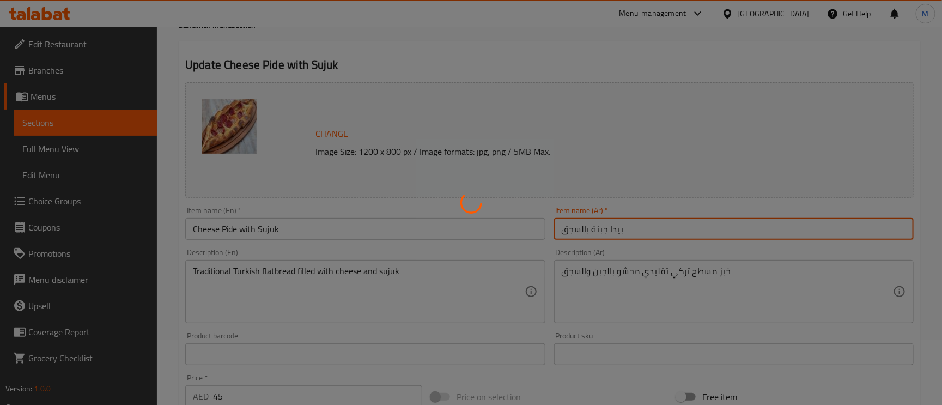
scroll to position [0, 0]
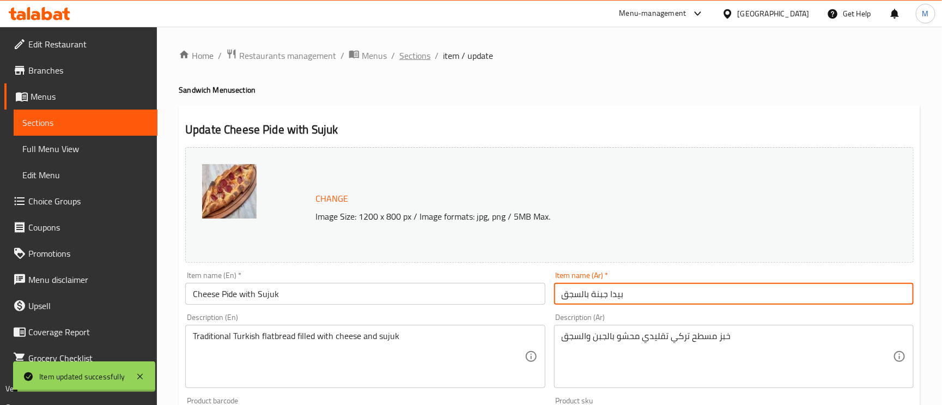
click at [425, 54] on span "Sections" at bounding box center [414, 55] width 31 height 13
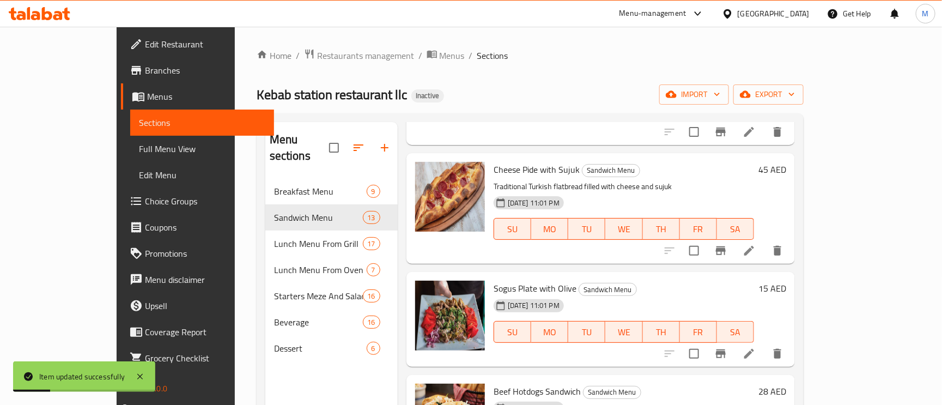
scroll to position [507, 0]
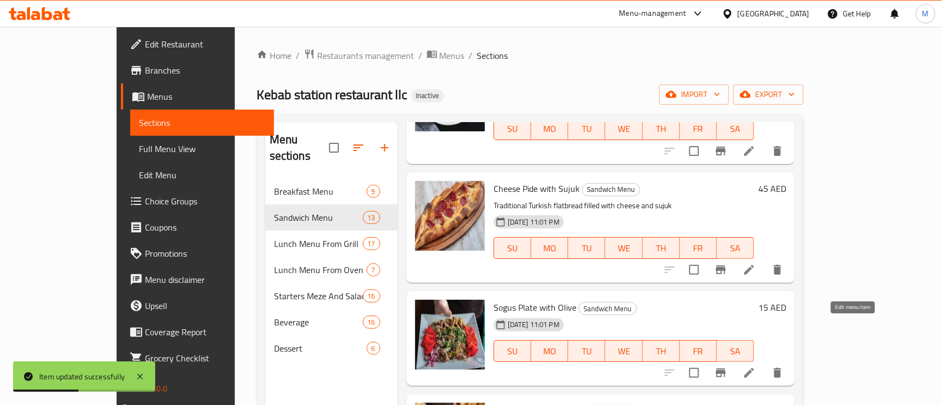
click at [756, 366] on icon at bounding box center [749, 372] width 13 height 13
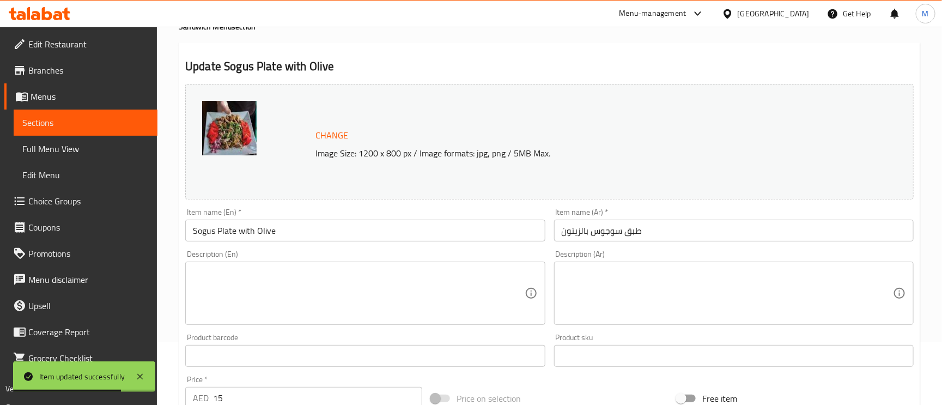
scroll to position [163, 0]
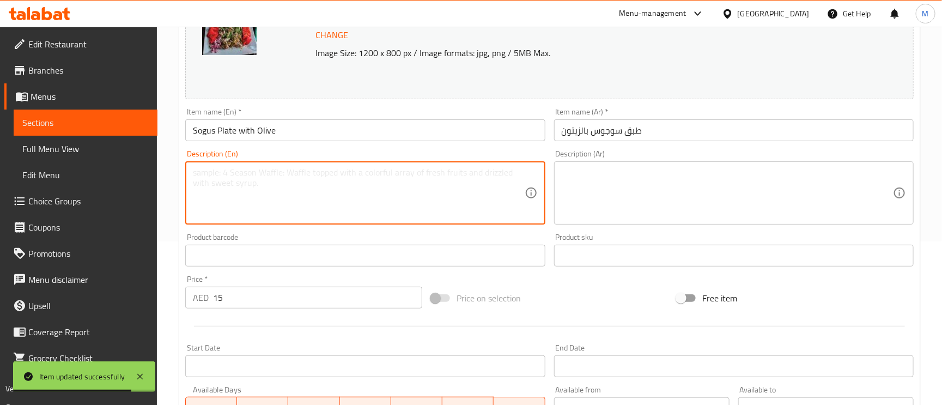
click at [467, 190] on textarea at bounding box center [358, 193] width 331 height 52
paste textarea "Cold cut meat slices served with olives"
type textarea "Cold cut meat slices served with olives"
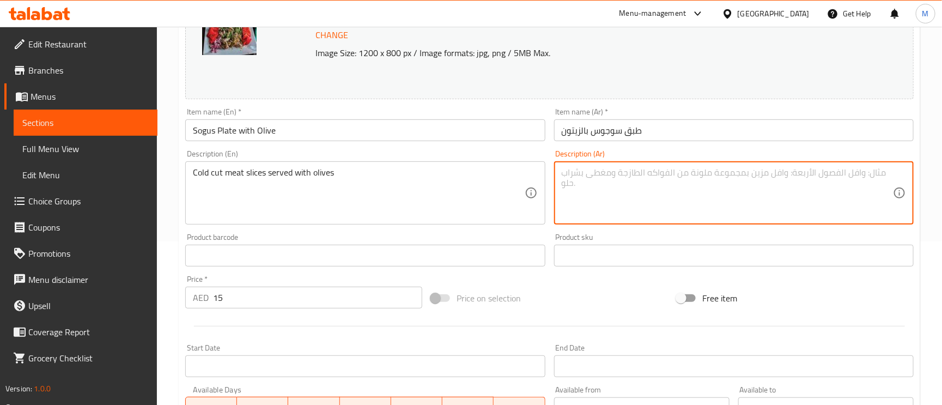
paste textarea "شرائح لحم باردة تقدم مع الزيتون"
type textarea "شرائح لحم باردة تقدم مع الزيتون"
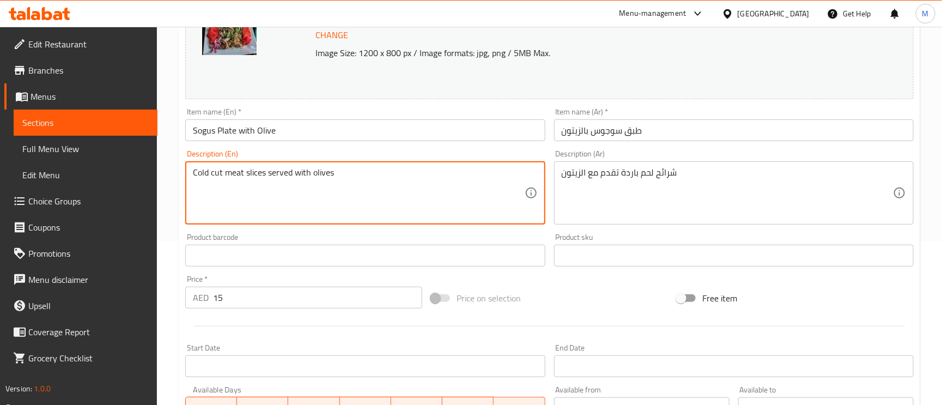
drag, startPoint x: 231, startPoint y: 180, endPoint x: 210, endPoint y: 186, distance: 22.1
click at [210, 186] on textarea "Cold cut meat slices served with olives" at bounding box center [358, 193] width 331 height 52
drag, startPoint x: 246, startPoint y: 173, endPoint x: 185, endPoint y: 173, distance: 61.0
click at [185, 173] on div "Cold cut meat slices served with olives Description (En)" at bounding box center [365, 192] width 360 height 63
click at [684, 128] on input "طبق سوجوس بالزيتون" at bounding box center [734, 130] width 360 height 22
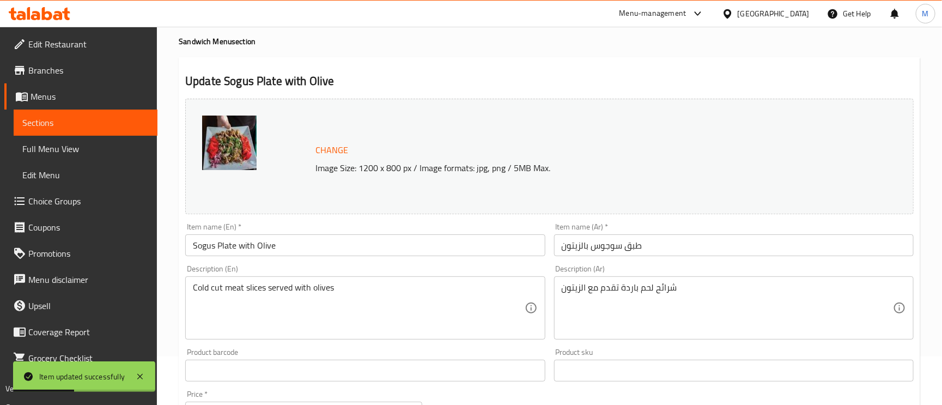
scroll to position [0, 0]
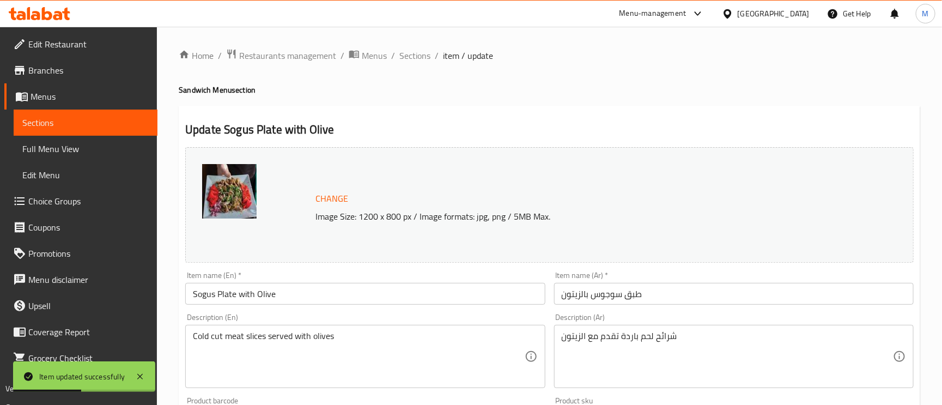
click at [435, 59] on li "/" at bounding box center [437, 55] width 4 height 13
click at [421, 52] on span "Sections" at bounding box center [414, 55] width 31 height 13
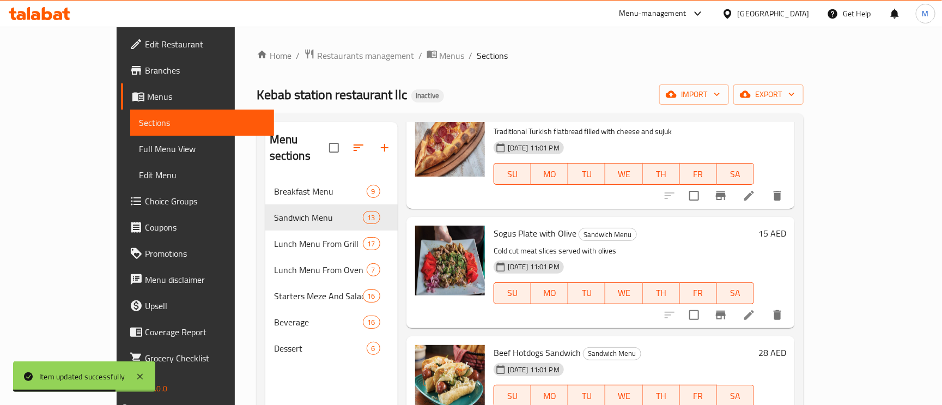
scroll to position [654, 0]
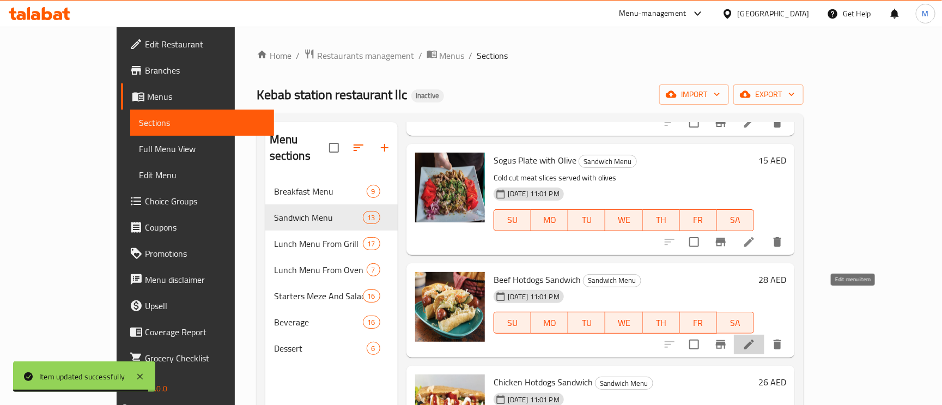
click at [756, 338] on icon at bounding box center [749, 344] width 13 height 13
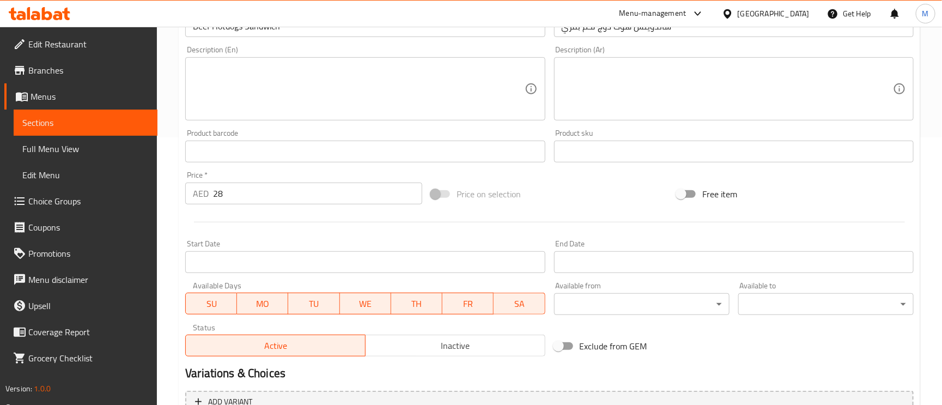
scroll to position [163, 0]
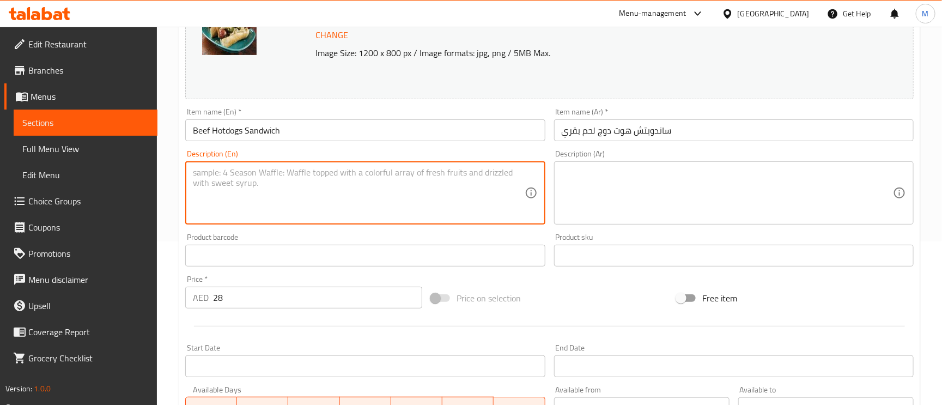
click at [287, 174] on textarea at bounding box center [358, 193] width 331 height 52
paste textarea "Soft bun filled with grilled beef hotdog and condiments"
type textarea "Soft bun filled with grilled beef hotdog and condiments"
click at [672, 194] on textarea at bounding box center [727, 193] width 331 height 52
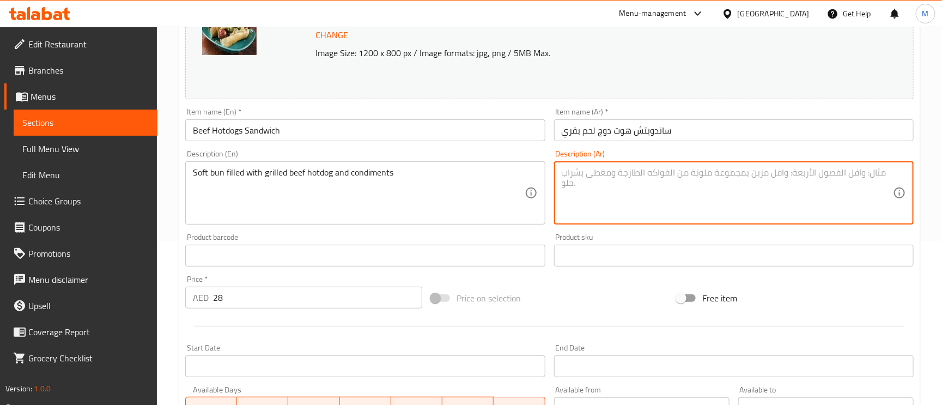
click at [672, 194] on textarea at bounding box center [727, 193] width 331 height 52
paste textarea "كعكة طرية محشوة بهوت دوج لحم بقري مشوي مع توابل"
click at [756, 171] on textarea "كعكة طرية محشوة بهوت دوج لحم بقري مشوي مع توابل" at bounding box center [727, 193] width 331 height 52
click at [729, 174] on textarea "كيزر طرية محشوة بهوت دوج لحم بقري مشوي مع توابل" at bounding box center [727, 193] width 331 height 52
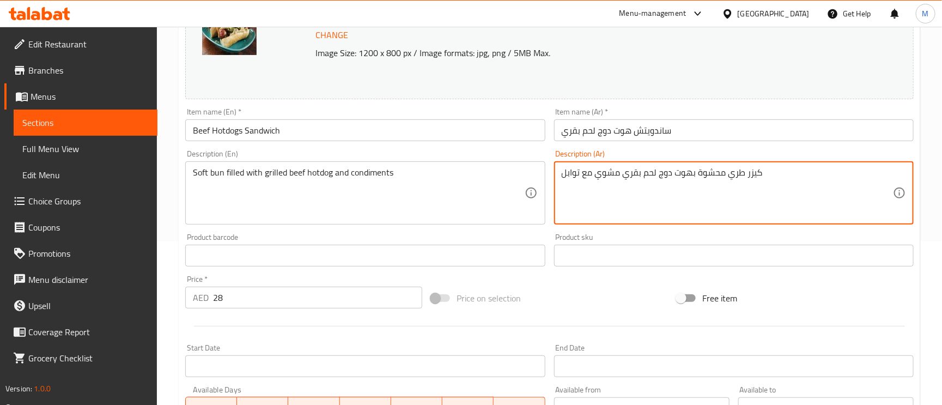
click at [697, 171] on textarea "كيزر طري محشوة بهوت دوج لحم بقري مشوي مع توابل" at bounding box center [727, 193] width 331 height 52
click at [727, 129] on input "ساندويتش هوت دوج لحم بقري" at bounding box center [734, 130] width 360 height 22
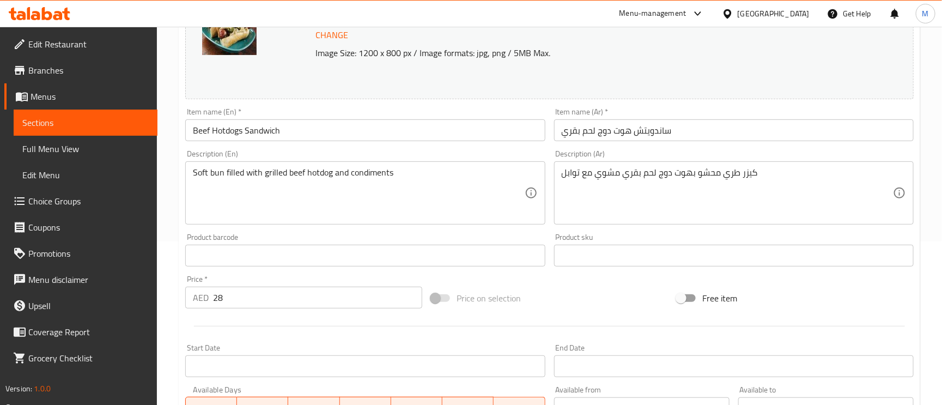
drag, startPoint x: 582, startPoint y: 173, endPoint x: 536, endPoint y: 179, distance: 47.2
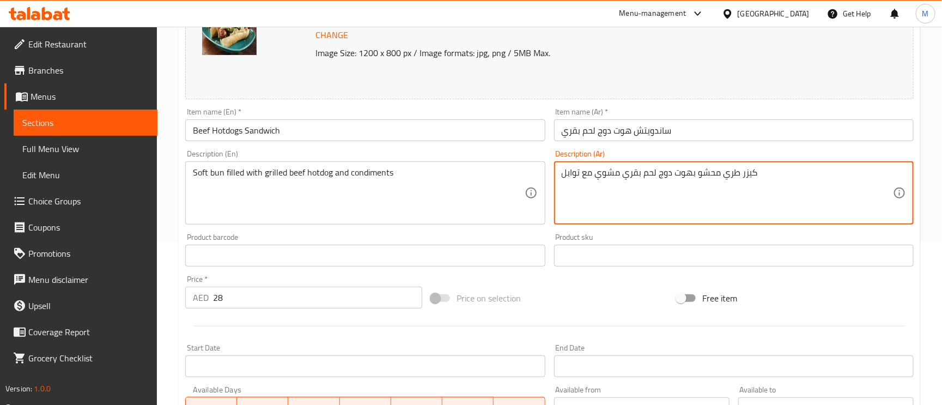
click at [581, 176] on textarea "كيزر طري محشو بهوت دوج لحم بقري مشوي مع توابل" at bounding box center [727, 193] width 331 height 52
click at [586, 173] on textarea "كيزر طري محشو بهوت دوج لحم بقري مشوي مع توابل" at bounding box center [727, 193] width 331 height 52
type textarea "كيزر طري محشو بهوت دوج لحم بقري مشوي و توابل"
click at [712, 131] on input "ساندويتش هوت دوج لحم بقري" at bounding box center [734, 130] width 360 height 22
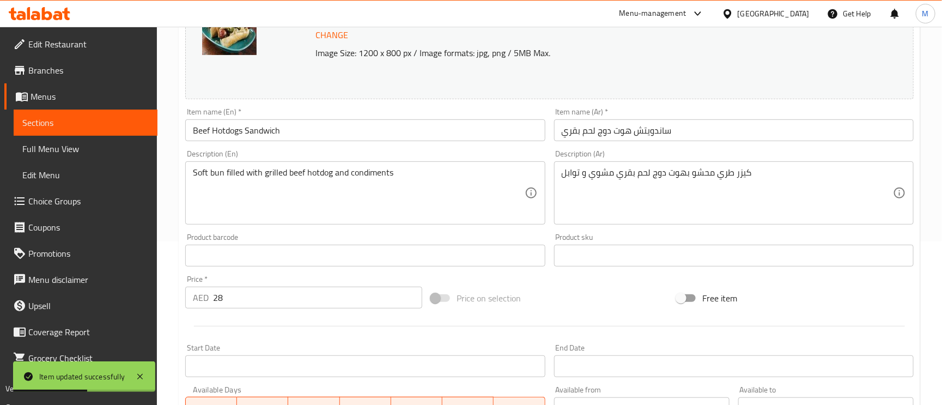
scroll to position [0, 0]
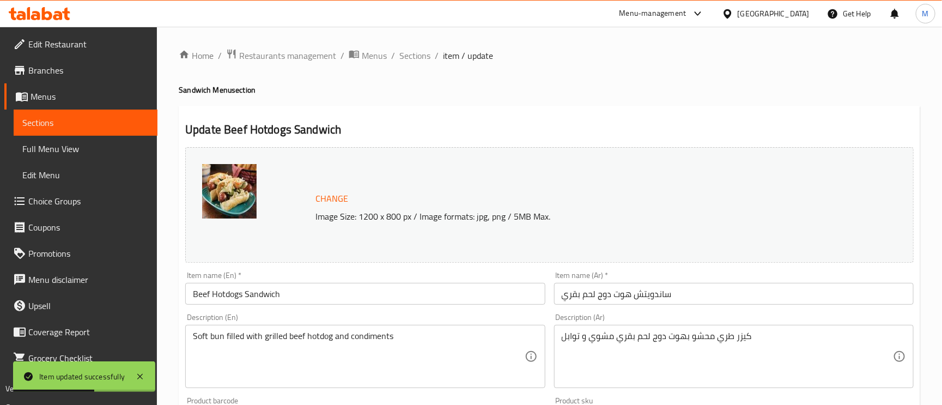
click at [431, 59] on ol "Home / Restaurants management / Menus / Sections / item / update" at bounding box center [550, 55] width 742 height 14
click at [420, 57] on span "Sections" at bounding box center [414, 55] width 31 height 13
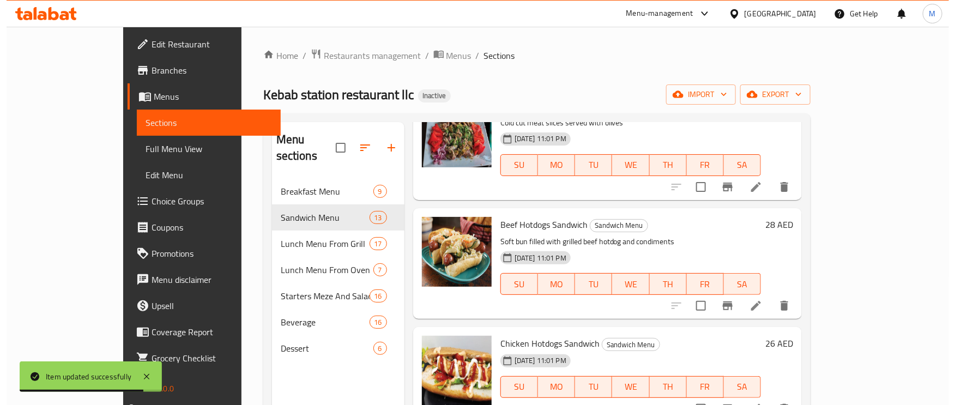
scroll to position [736, 0]
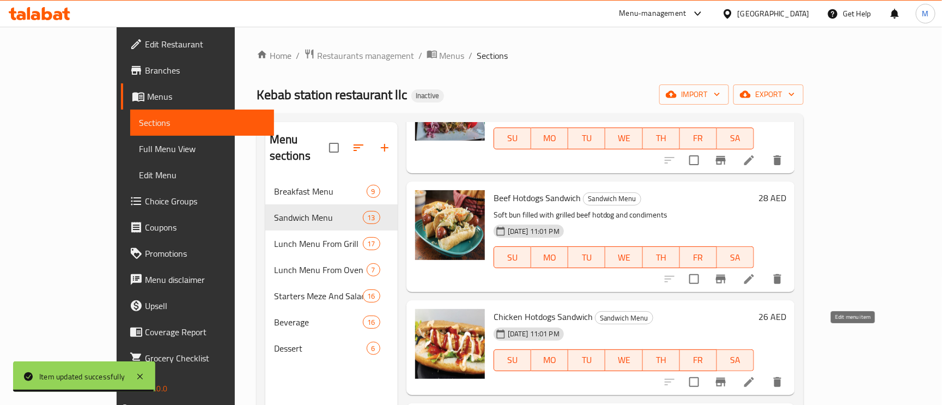
click at [756, 375] on icon at bounding box center [749, 381] width 13 height 13
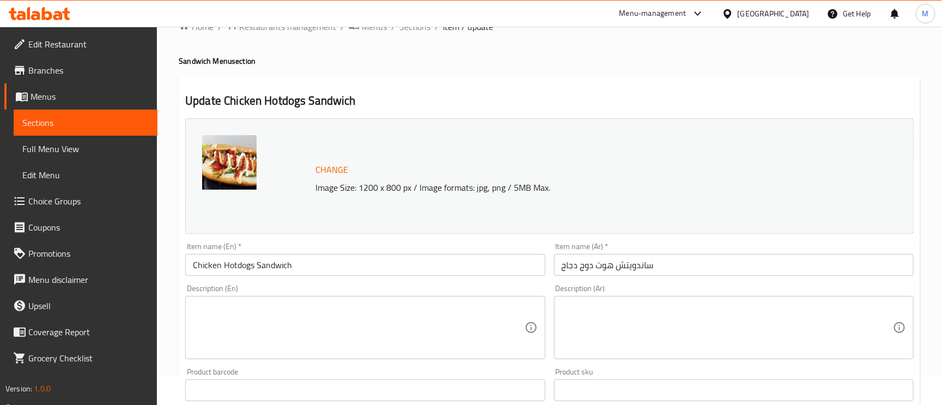
scroll to position [82, 0]
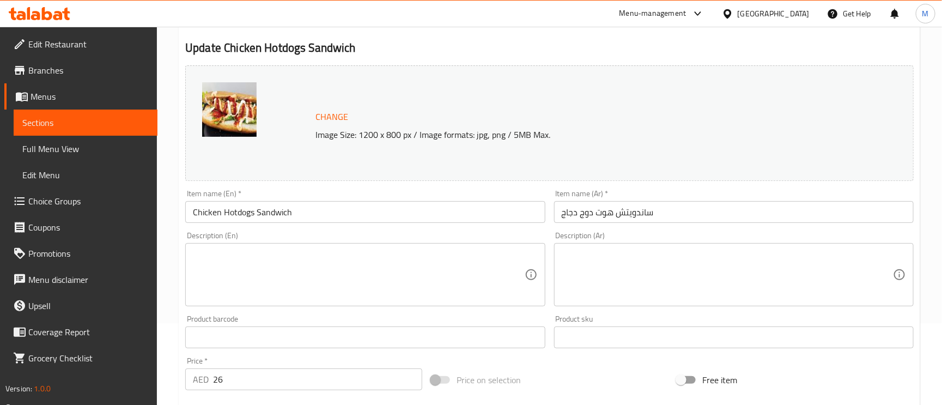
click at [285, 240] on div "Description (En) Description (En)" at bounding box center [365, 269] width 360 height 75
paste textarea "Chicken hotdog in a bun with sauces and toppings"
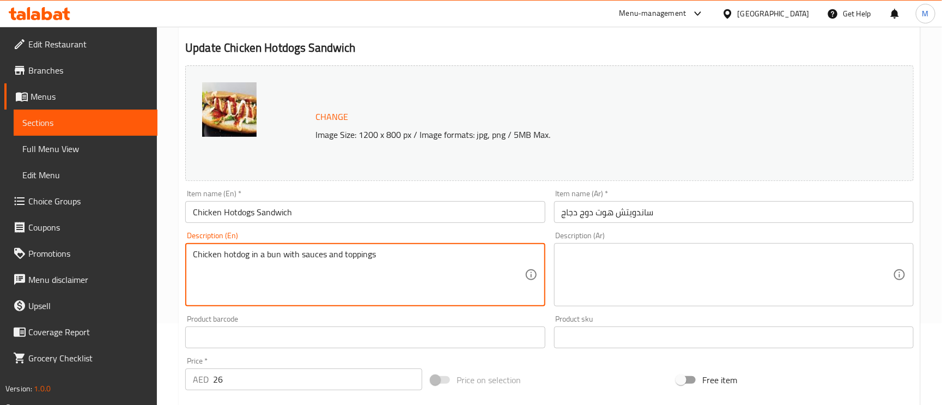
type textarea "Chicken hotdog in a bun with sauces and toppings"
paste textarea "هوت دوج دجاج في خبز مع الصلصات والإضافات"
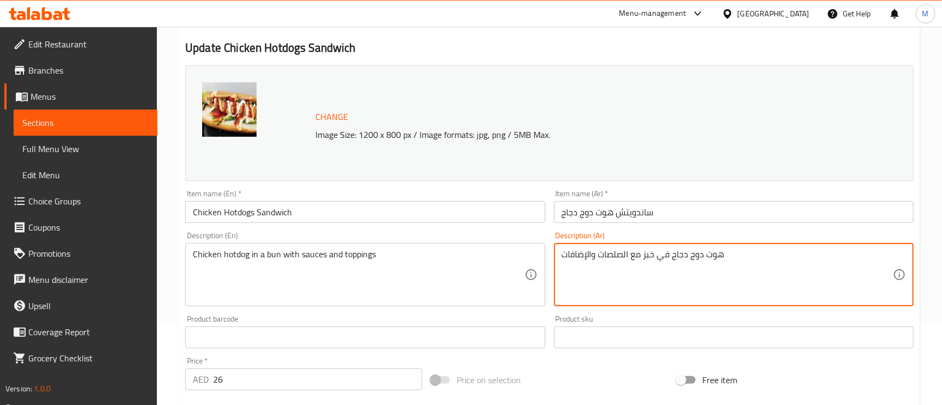
click at [649, 253] on textarea "هوت دوج دجاج في خبز مع الصلصات والإضافات" at bounding box center [727, 275] width 331 height 52
type textarea "هوت دوج دجاج في كيزر مع الصلصات والإضافات"
click at [697, 218] on input "ساندويتش هوت دوج دجاج" at bounding box center [734, 212] width 360 height 22
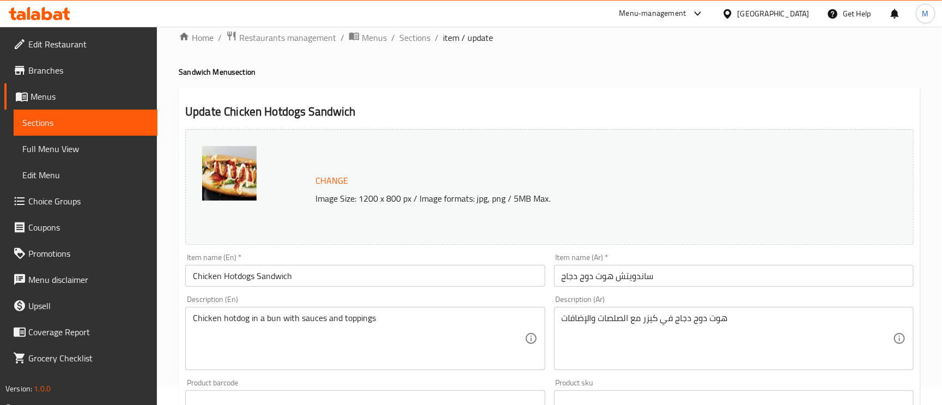
scroll to position [0, 0]
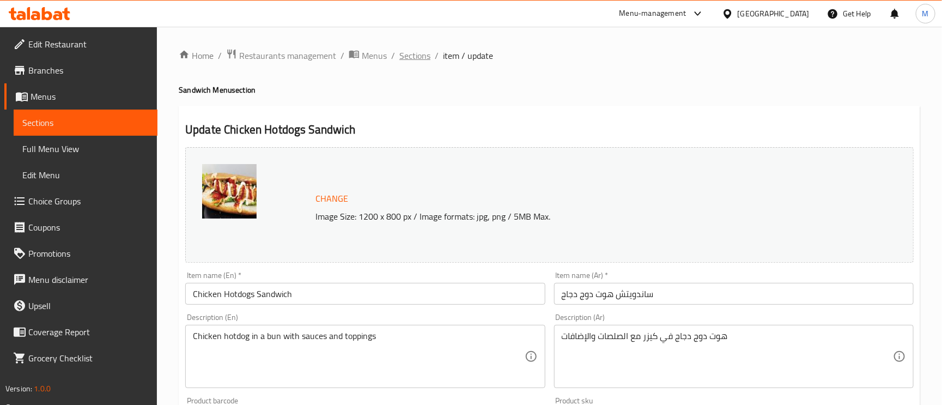
click at [406, 58] on span "Sections" at bounding box center [414, 55] width 31 height 13
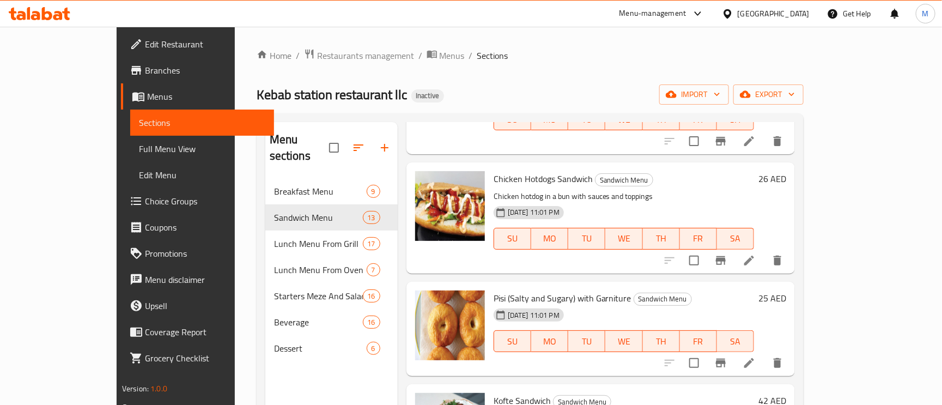
scroll to position [899, 0]
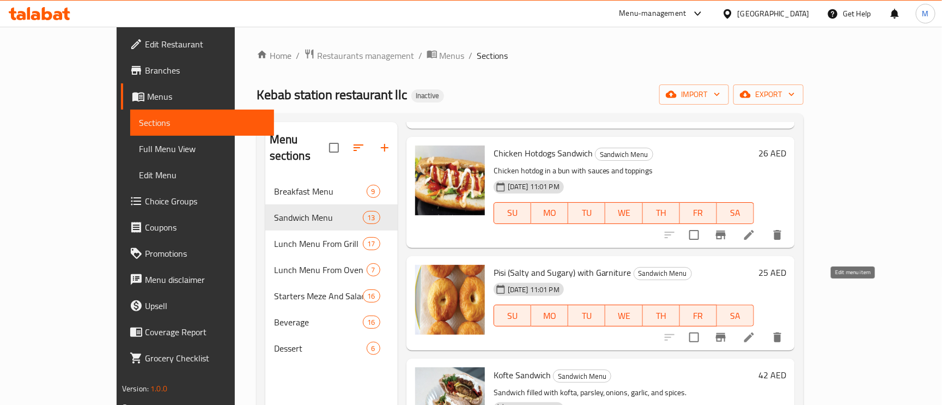
click at [754, 332] on icon at bounding box center [749, 337] width 10 height 10
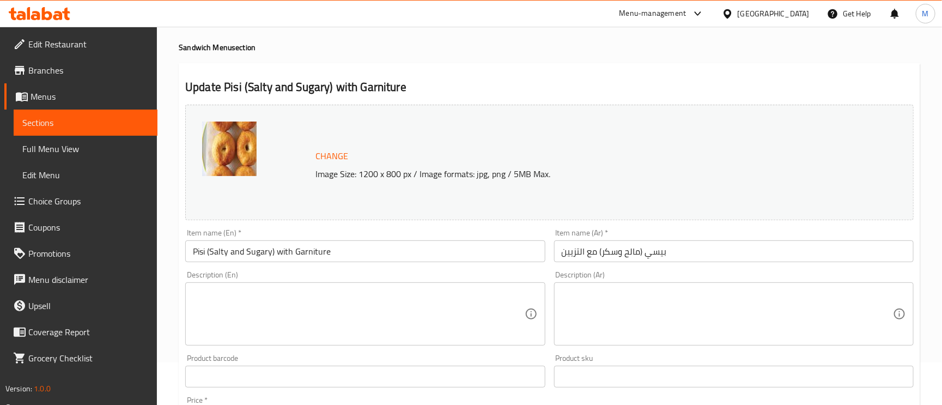
scroll to position [82, 0]
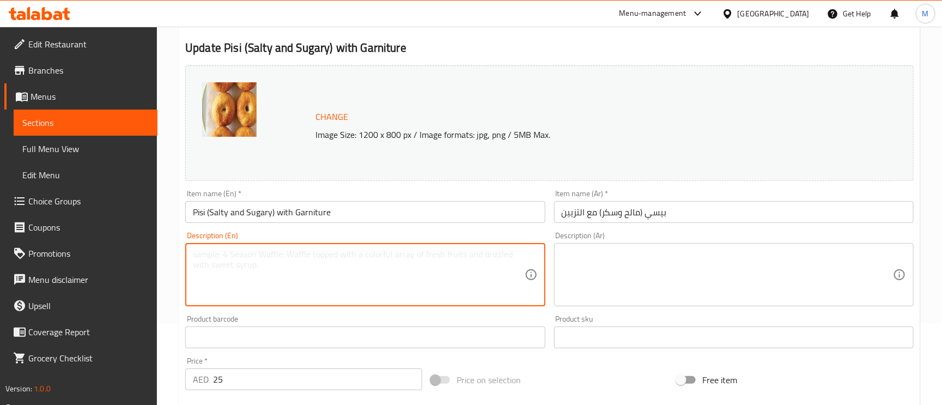
click at [324, 273] on textarea at bounding box center [358, 275] width 331 height 52
paste textarea "Fried Turkish dough bites served with side garnishes"
type textarea "Fried Turkish dough bites served with side garnishes"
click at [714, 260] on textarea at bounding box center [727, 275] width 331 height 52
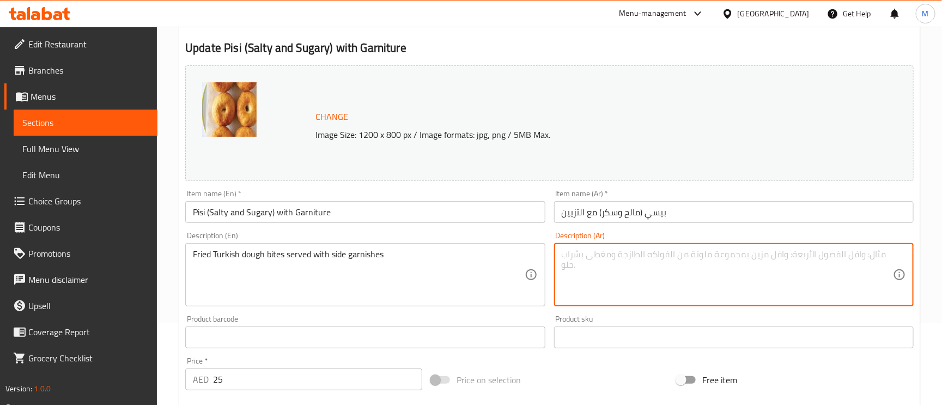
paste textarea "قطع العجين التركية المقلية تقدم مع أطباق جانبية"
click at [734, 251] on textarea "قطع العجين التركية المقلية تقدم مع أطباق جانبية" at bounding box center [727, 275] width 331 height 52
click at [736, 250] on textarea "قطع العجين التركية المقلية تقدم مع أطباق جانبية" at bounding box center [727, 275] width 331 height 52
click at [734, 253] on textarea "قطع العجين التركية المقلية تقدم مع أطباق جانبية" at bounding box center [727, 275] width 331 height 52
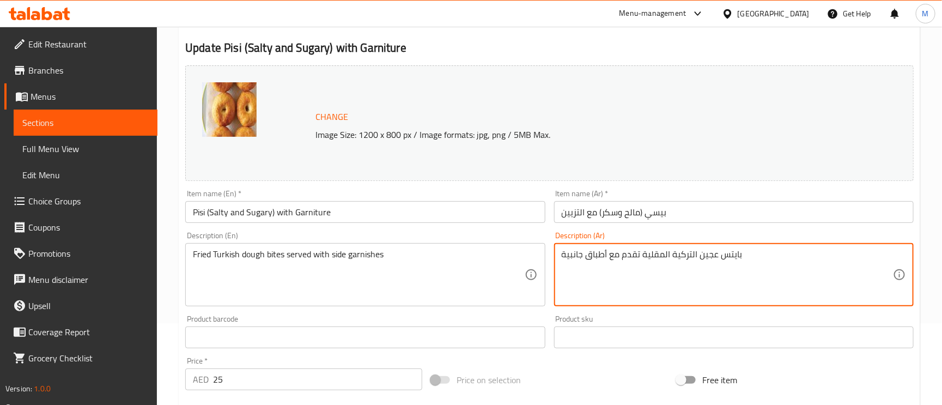
drag, startPoint x: 690, startPoint y: 256, endPoint x: 706, endPoint y: 269, distance: 20.9
click at [623, 275] on textarea "بايتس عجين التركية المقلية تقدم مع أطباق جانبية" at bounding box center [727, 275] width 331 height 52
click at [691, 251] on textarea "بايتس عجين التركية المقلية تقدم مع أطباق جانبية" at bounding box center [727, 275] width 331 height 52
drag, startPoint x: 663, startPoint y: 257, endPoint x: 550, endPoint y: 263, distance: 112.4
type textarea "بايتس عجين تركية مقلية تقدم مع أطباق جانبية"
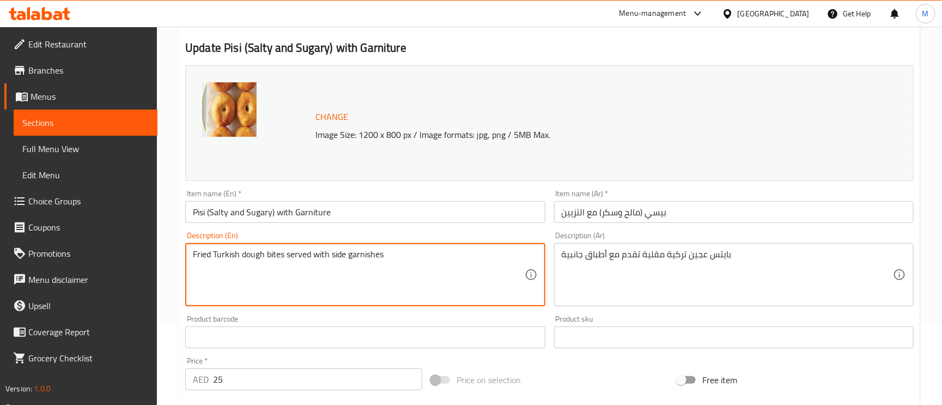
drag, startPoint x: 383, startPoint y: 256, endPoint x: 353, endPoint y: 257, distance: 30.0
click at [370, 257] on textarea "Fried Turkish dough bites served with side garnishes" at bounding box center [358, 275] width 331 height 52
click at [353, 257] on textarea "Fried Turkish dough bites served with side garnishes" at bounding box center [358, 275] width 331 height 52
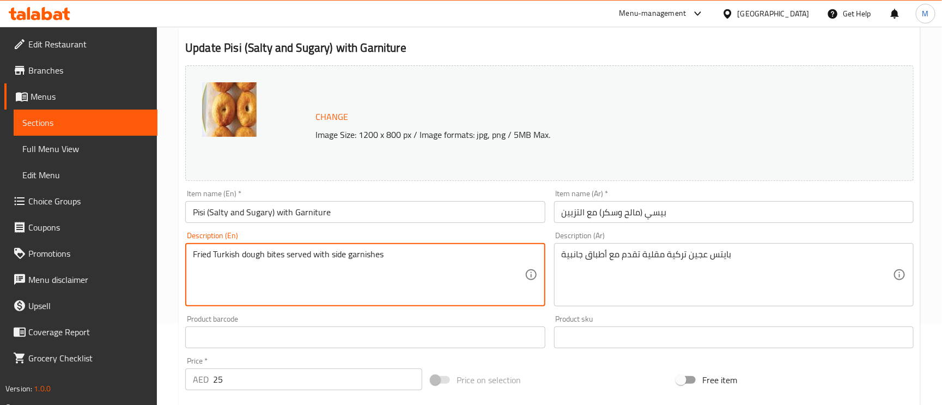
click at [367, 250] on textarea "Fried Turkish dough bites served with side garnishes" at bounding box center [358, 275] width 331 height 52
click at [369, 255] on textarea "Fried Turkish dough bites served with side garnishes" at bounding box center [358, 275] width 331 height 52
click at [366, 254] on textarea "Fried Turkish dough bites served with side garnishes" at bounding box center [358, 275] width 331 height 52
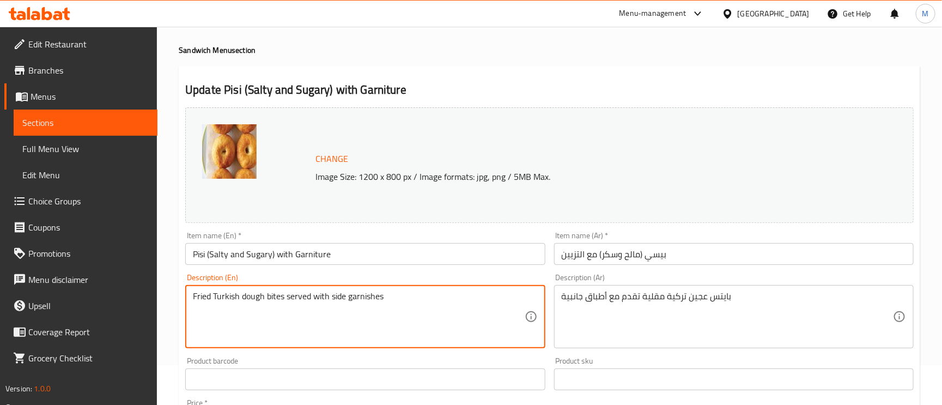
scroll to position [0, 0]
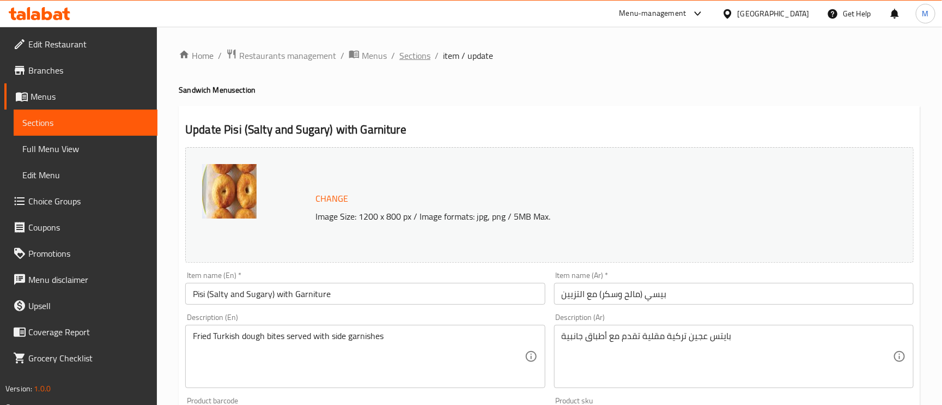
drag, startPoint x: 424, startPoint y: 48, endPoint x: 412, endPoint y: 57, distance: 14.5
click at [412, 57] on span "Sections" at bounding box center [414, 55] width 31 height 13
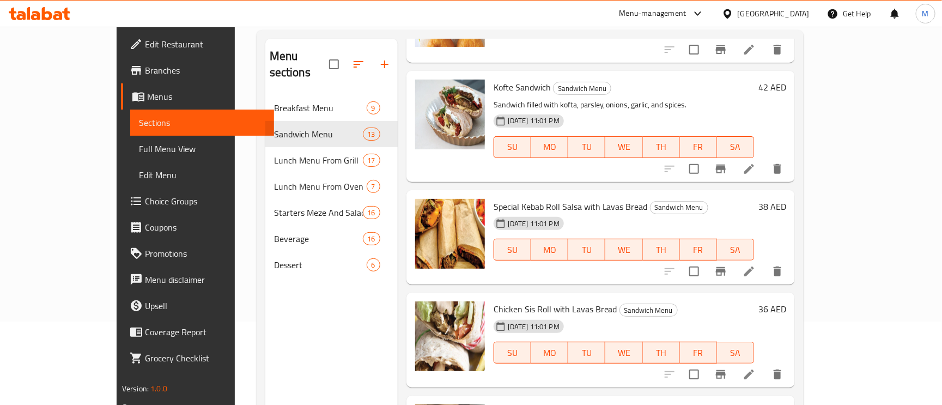
scroll to position [154, 0]
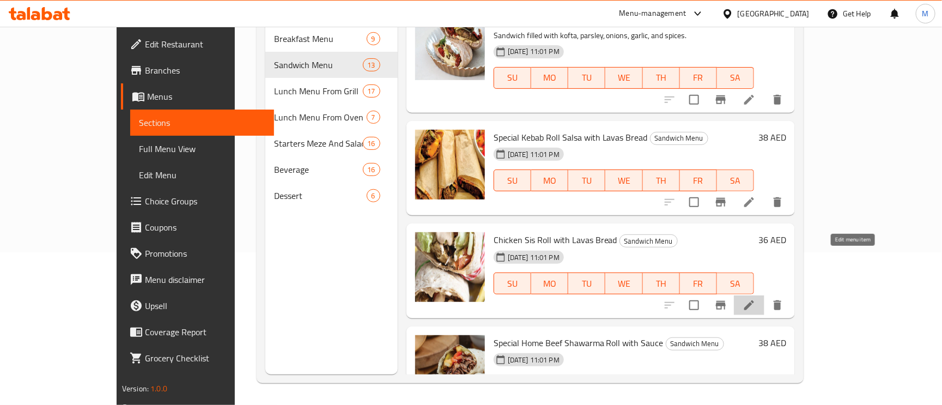
drag, startPoint x: 850, startPoint y: 263, endPoint x: 858, endPoint y: 260, distance: 8.5
click at [756, 299] on icon at bounding box center [749, 305] width 13 height 13
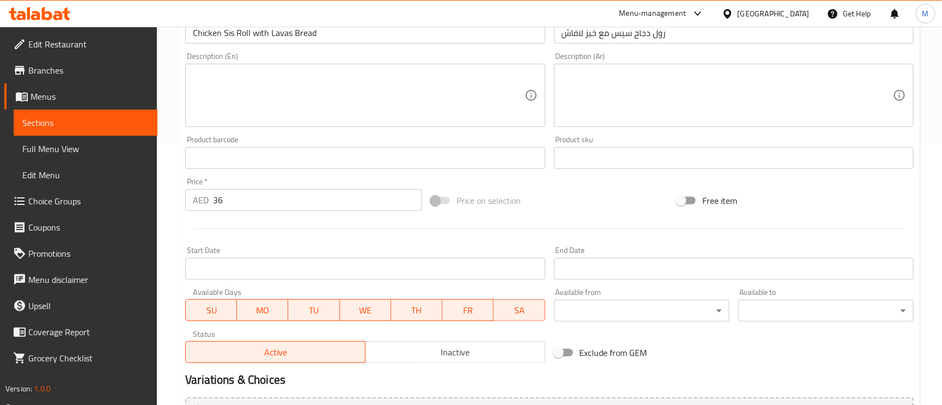
scroll to position [163, 0]
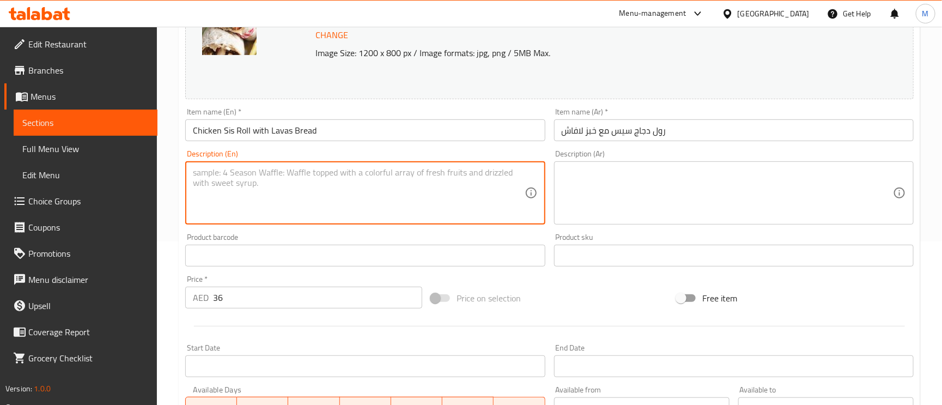
click at [295, 205] on textarea at bounding box center [358, 193] width 331 height 52
paste textarea "Grilled chicken skewers wrapped in lavaş bread"
type textarea "Grilled chicken skewers wrapped in lavaş bread"
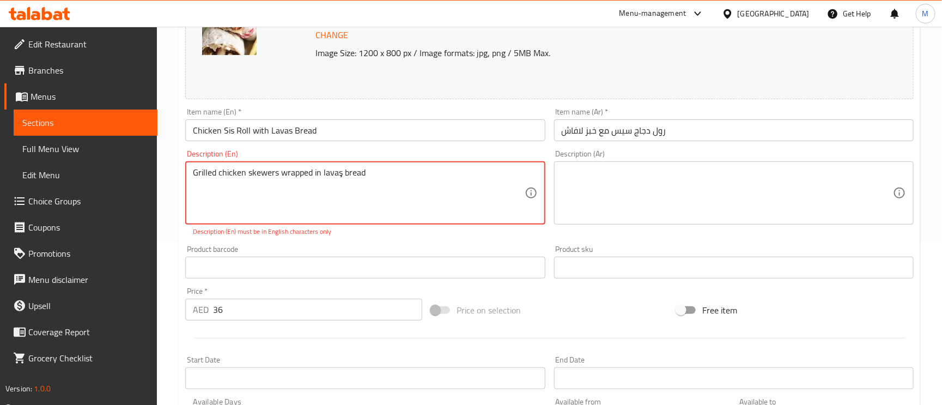
click at [659, 156] on div "Description (Ar) Description (Ar)" at bounding box center [734, 187] width 360 height 75
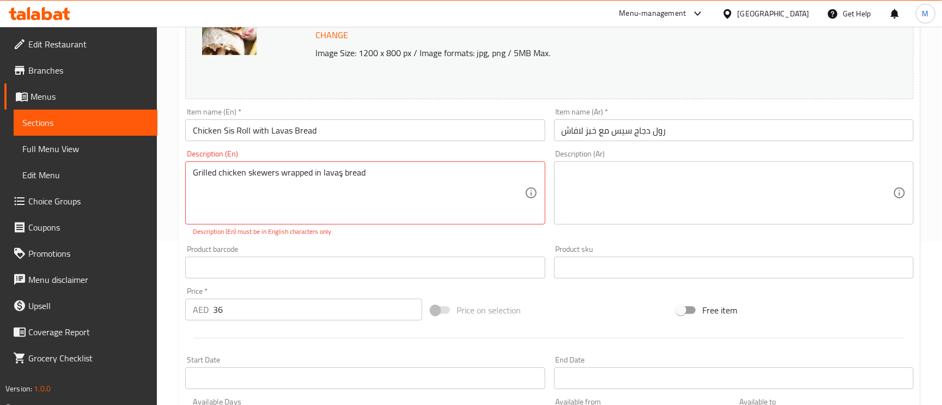
click at [663, 180] on textarea at bounding box center [727, 193] width 331 height 52
paste textarea "أسياخ دجاج مشوية ملفوفة في خبز لافاش"
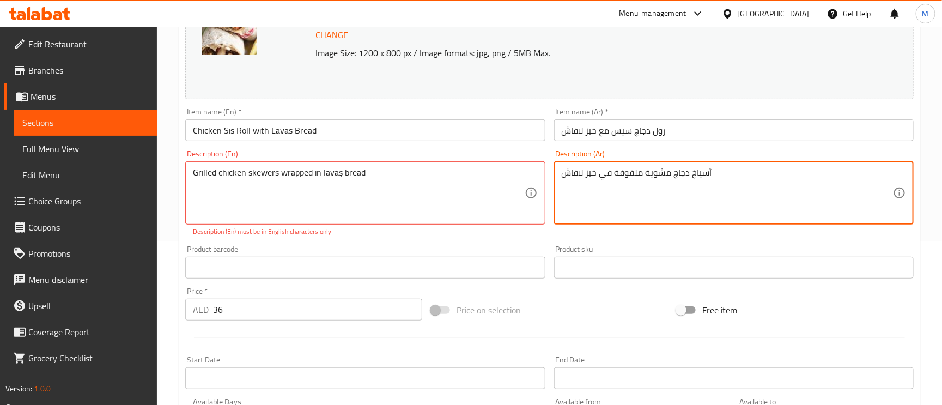
type textarea "أسياخ دجاج مشوية ملفوفة في خبز لافاش"
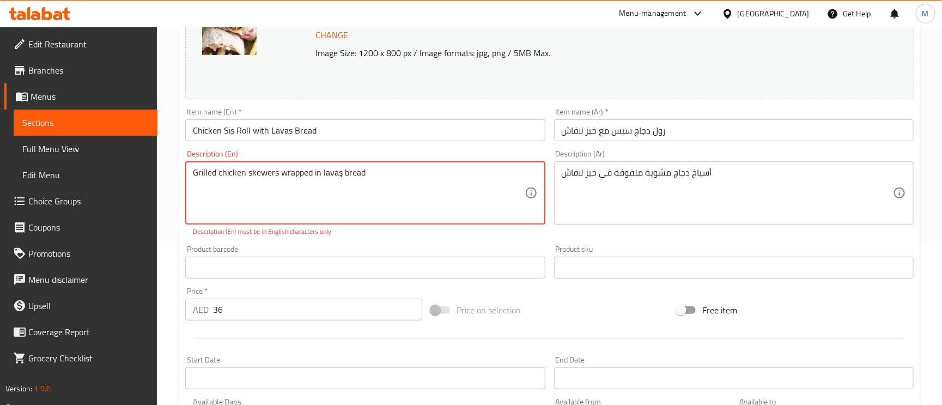
click at [340, 176] on textarea "Grilled chicken skewers wrapped in lavaş bread" at bounding box center [358, 193] width 331 height 52
click at [276, 172] on textarea "Grilled chicken skewers wrapped in lavaş bread" at bounding box center [358, 193] width 331 height 52
click at [338, 174] on textarea "Grilled chicken skewers wrapped in lavaş bread" at bounding box center [358, 193] width 331 height 52
click at [336, 172] on textarea "Grilled chicken skewers wrapped in lavaş bread" at bounding box center [358, 193] width 331 height 52
click at [342, 175] on textarea "Grilled chicken skewers wrapped in lavaş bread" at bounding box center [358, 193] width 331 height 52
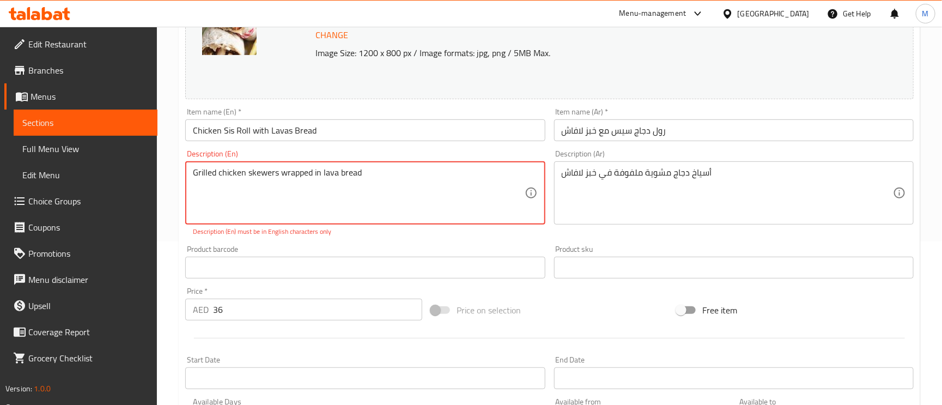
paste textarea "s"
type textarea "Grilled chicken skewers wrapped in lavas bread"
click at [705, 135] on input "رول دجاج سيس مع خبز لافاش" at bounding box center [734, 130] width 360 height 22
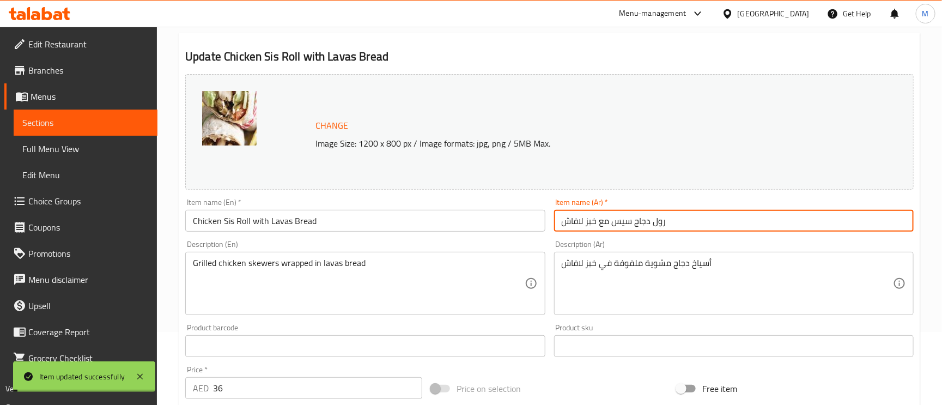
scroll to position [0, 0]
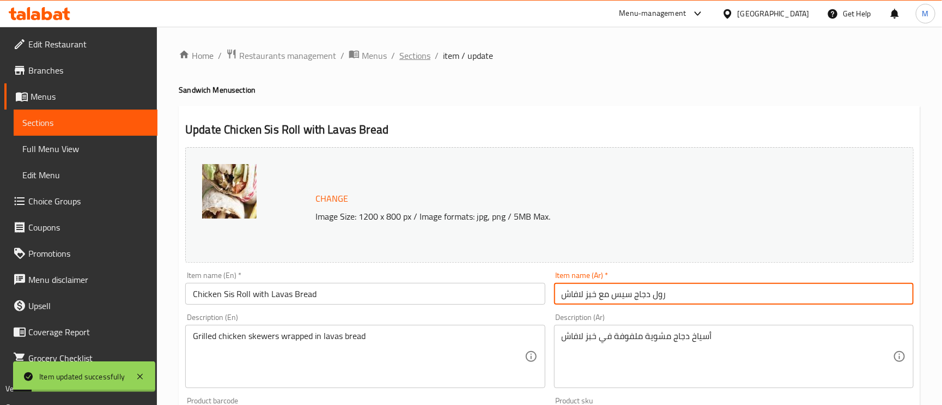
click at [420, 49] on span "Sections" at bounding box center [414, 55] width 31 height 13
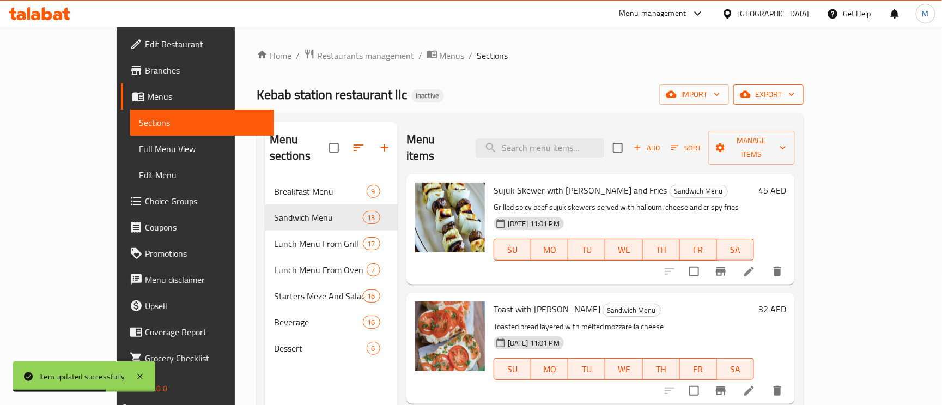
click at [795, 99] on span "export" at bounding box center [768, 95] width 53 height 14
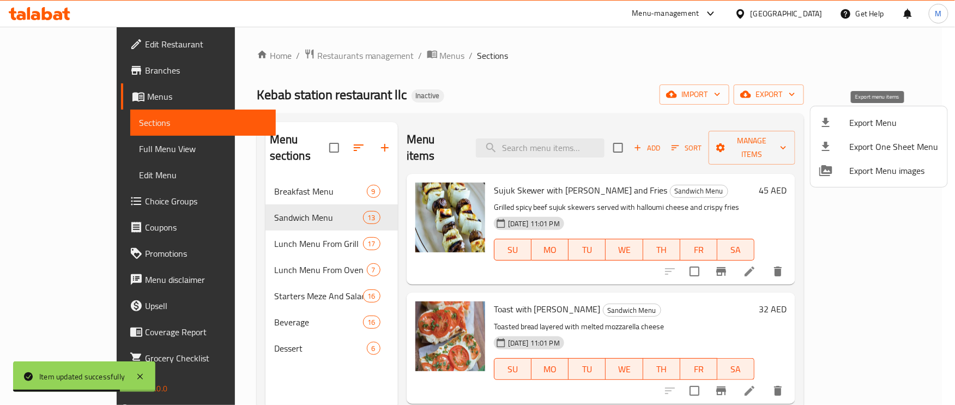
click at [846, 119] on div at bounding box center [834, 122] width 31 height 13
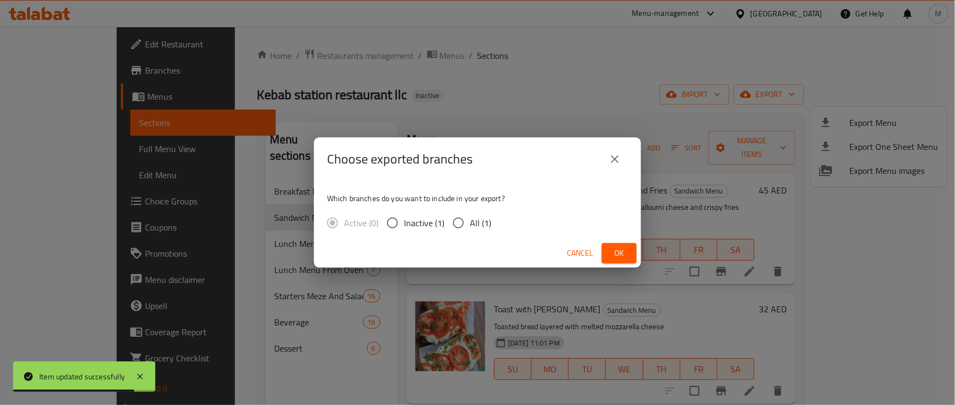
drag, startPoint x: 467, startPoint y: 225, endPoint x: 488, endPoint y: 228, distance: 21.5
click at [469, 225] on input "All (1)" at bounding box center [458, 222] width 23 height 23
radio input "true"
click at [613, 250] on span "Ok" at bounding box center [618, 253] width 17 height 14
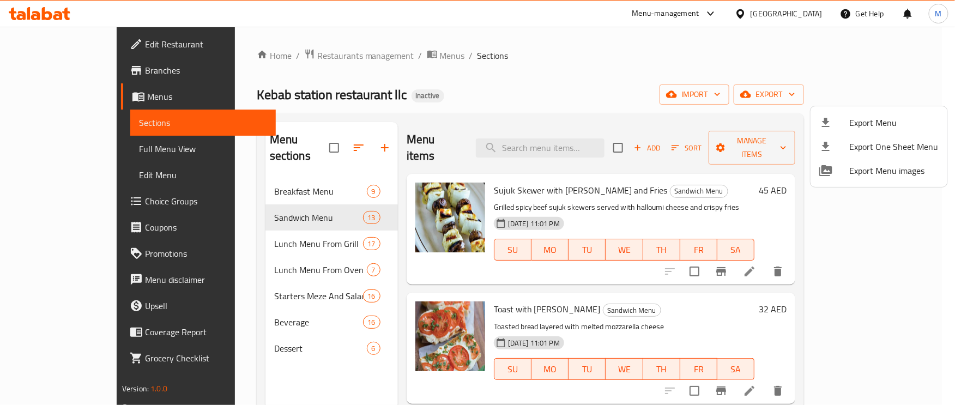
click at [97, 149] on div at bounding box center [477, 202] width 955 height 405
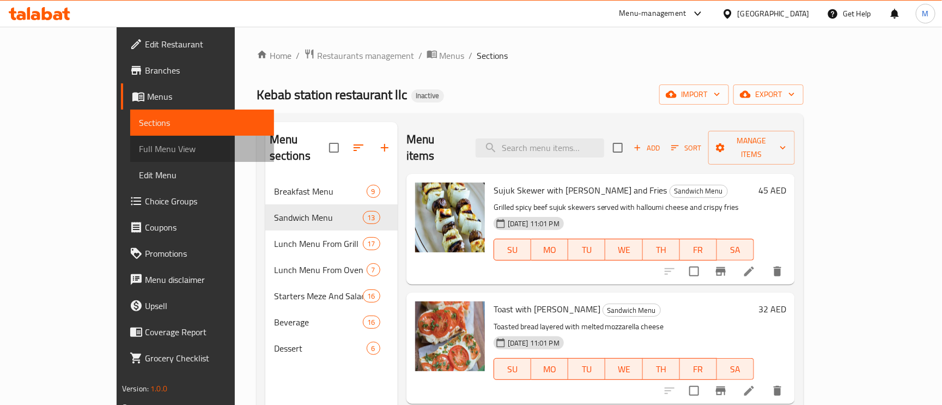
drag, startPoint x: 83, startPoint y: 147, endPoint x: 71, endPoint y: 144, distance: 12.3
click at [139, 144] on span "Full Menu View" at bounding box center [202, 148] width 126 height 13
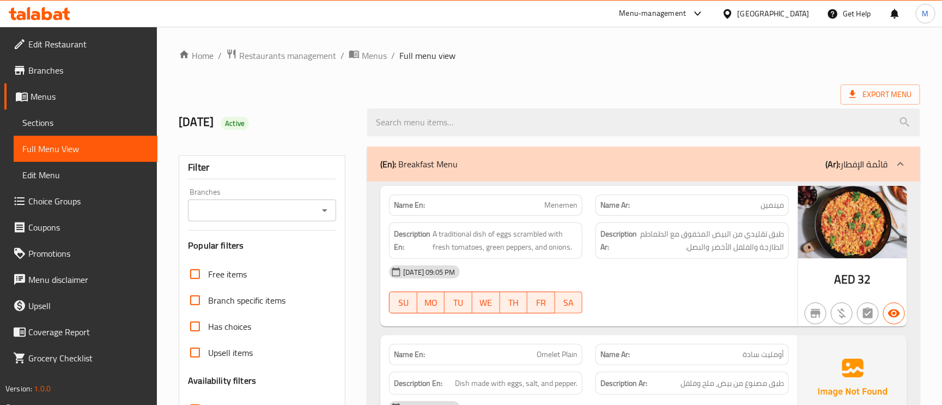
click at [840, 167] on p "(Ar): قائمة الإفطار" at bounding box center [856, 163] width 62 height 13
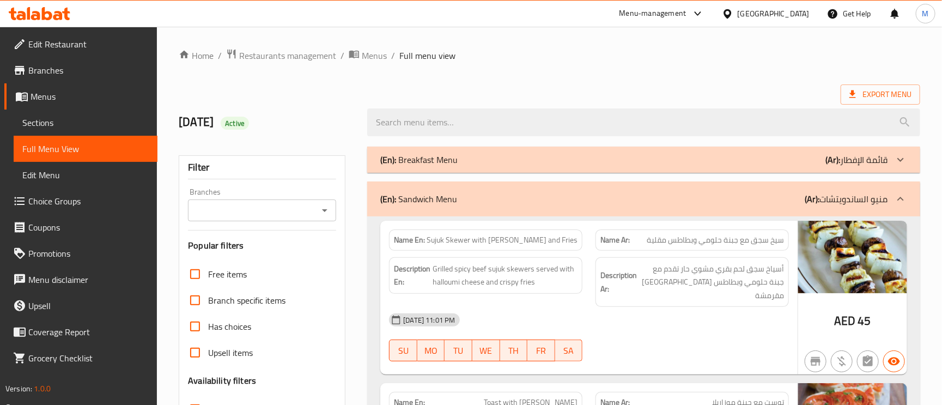
click at [863, 205] on p "(Ar): منيو الساندويتشات" at bounding box center [846, 198] width 83 height 13
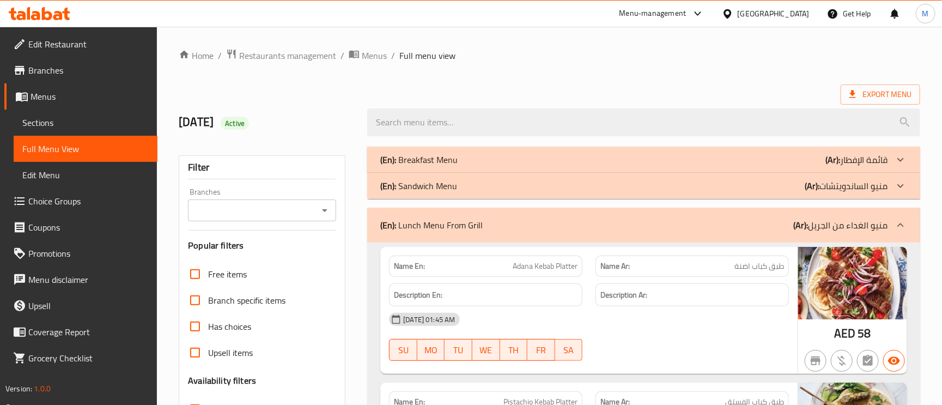
click at [872, 223] on p "(Ar): منيو الغداء من الجريل" at bounding box center [840, 224] width 94 height 13
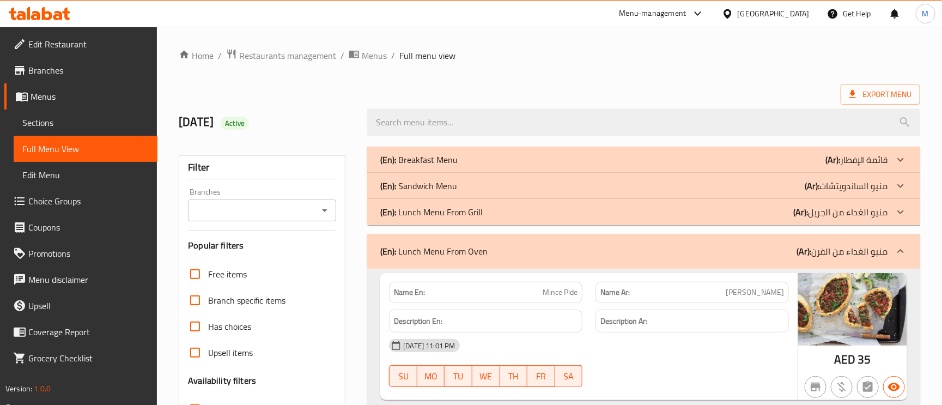
click at [900, 247] on icon at bounding box center [900, 251] width 13 height 13
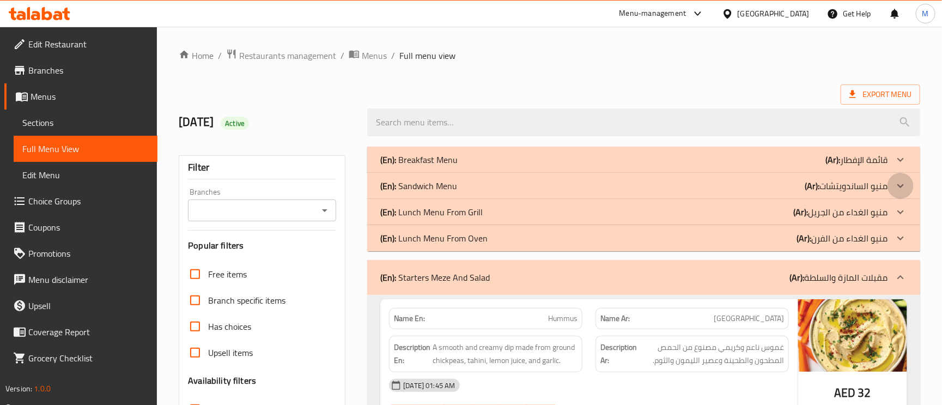
click at [892, 186] on div at bounding box center [901, 186] width 26 height 26
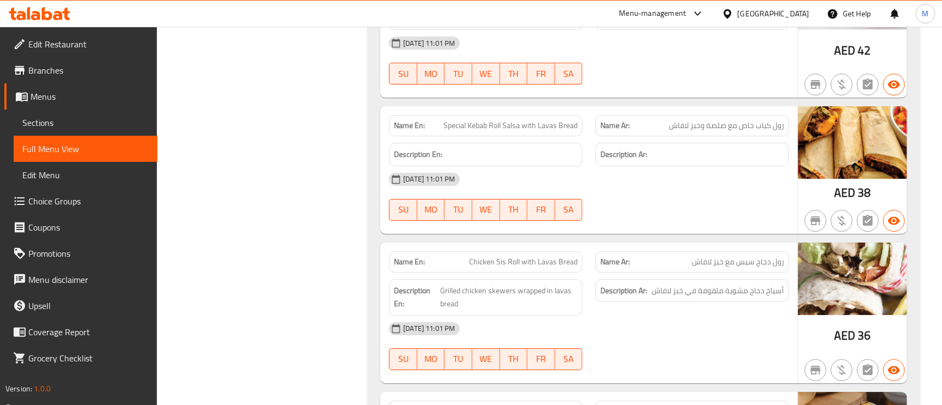
scroll to position [1716, 0]
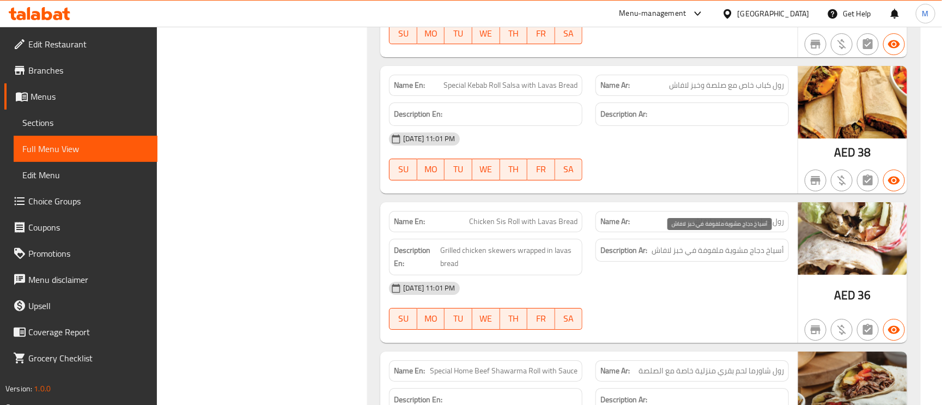
click at [739, 244] on span "أسياخ دجاج مشوية ملفوفة في خبز لافاش" at bounding box center [718, 251] width 132 height 14
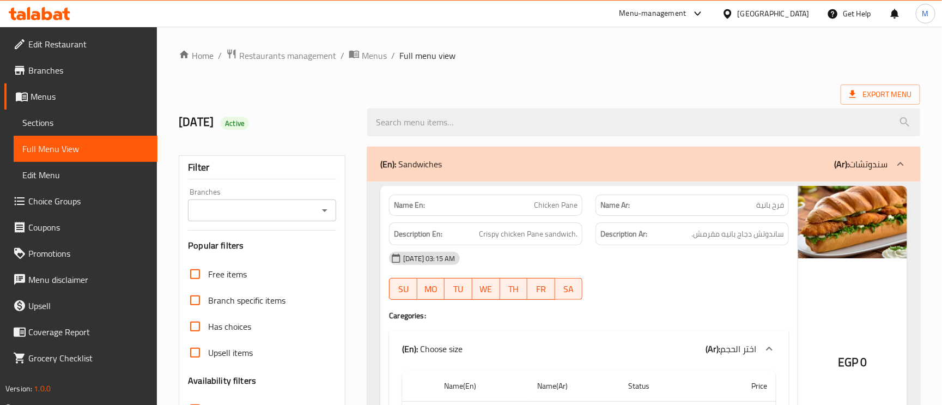
click at [654, 56] on ol "Home / Restaurants management / Menus / Full menu view" at bounding box center [550, 55] width 742 height 14
drag, startPoint x: 801, startPoint y: 13, endPoint x: 799, endPoint y: 20, distance: 7.4
click at [801, 13] on div "Egypt" at bounding box center [774, 14] width 72 height 12
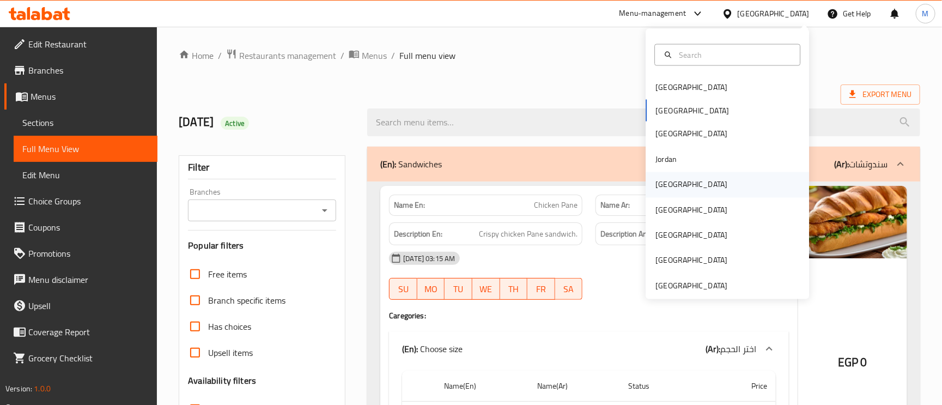
click at [667, 180] on div "Kuwait" at bounding box center [691, 184] width 89 height 25
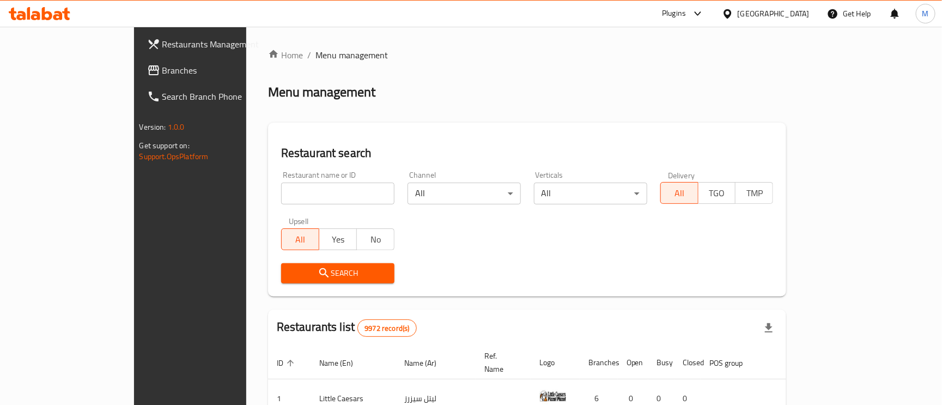
drag, startPoint x: 34, startPoint y: 66, endPoint x: 110, endPoint y: 76, distance: 76.4
click at [162, 66] on span "Branches" at bounding box center [222, 70] width 120 height 13
